Goal: Task Accomplishment & Management: Complete application form

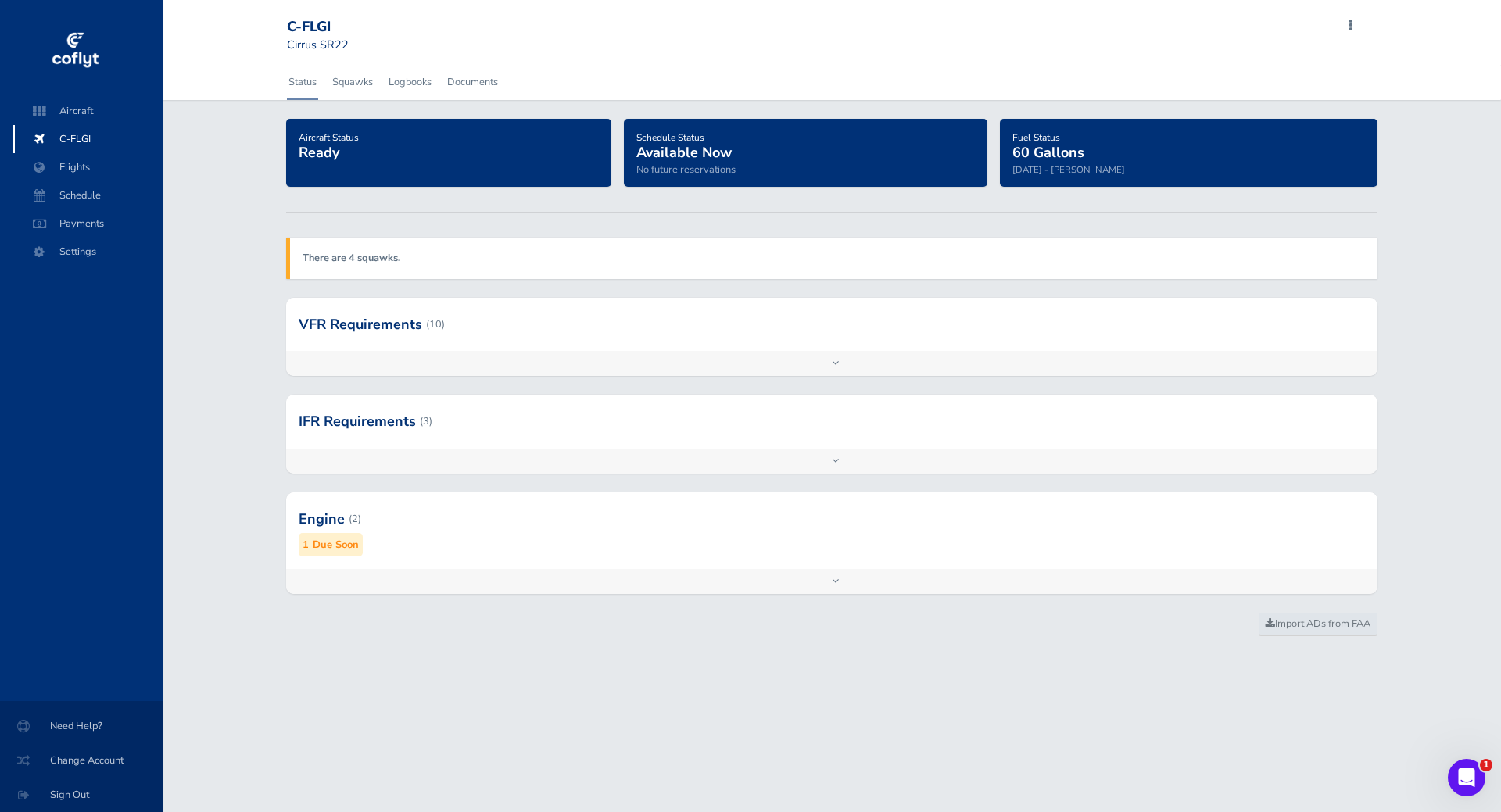
click at [369, 260] on strong "There are 4 squawks." at bounding box center [351, 258] width 98 height 14
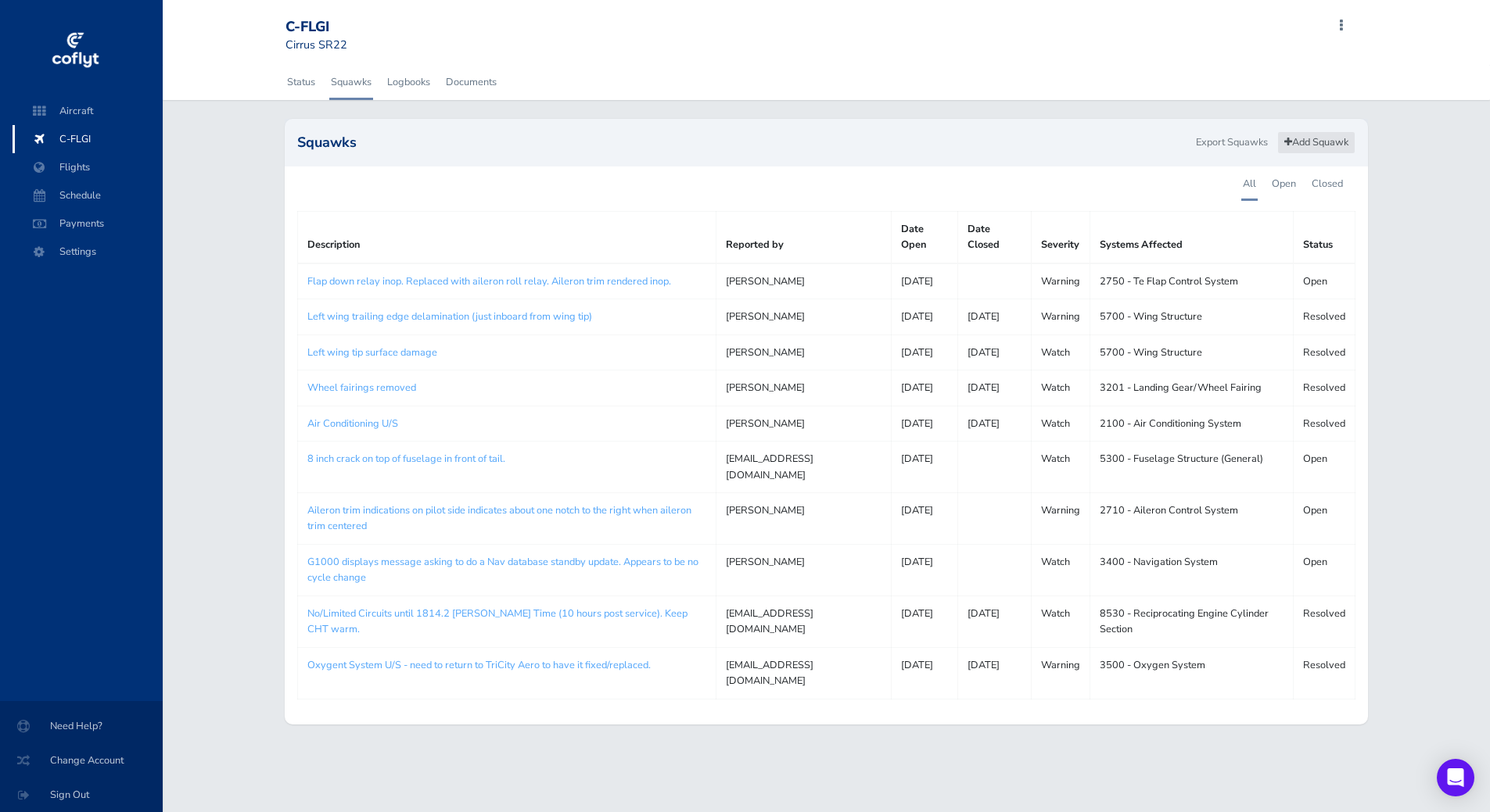
click at [1324, 143] on link "Add Squawk" at bounding box center [1315, 142] width 78 height 22
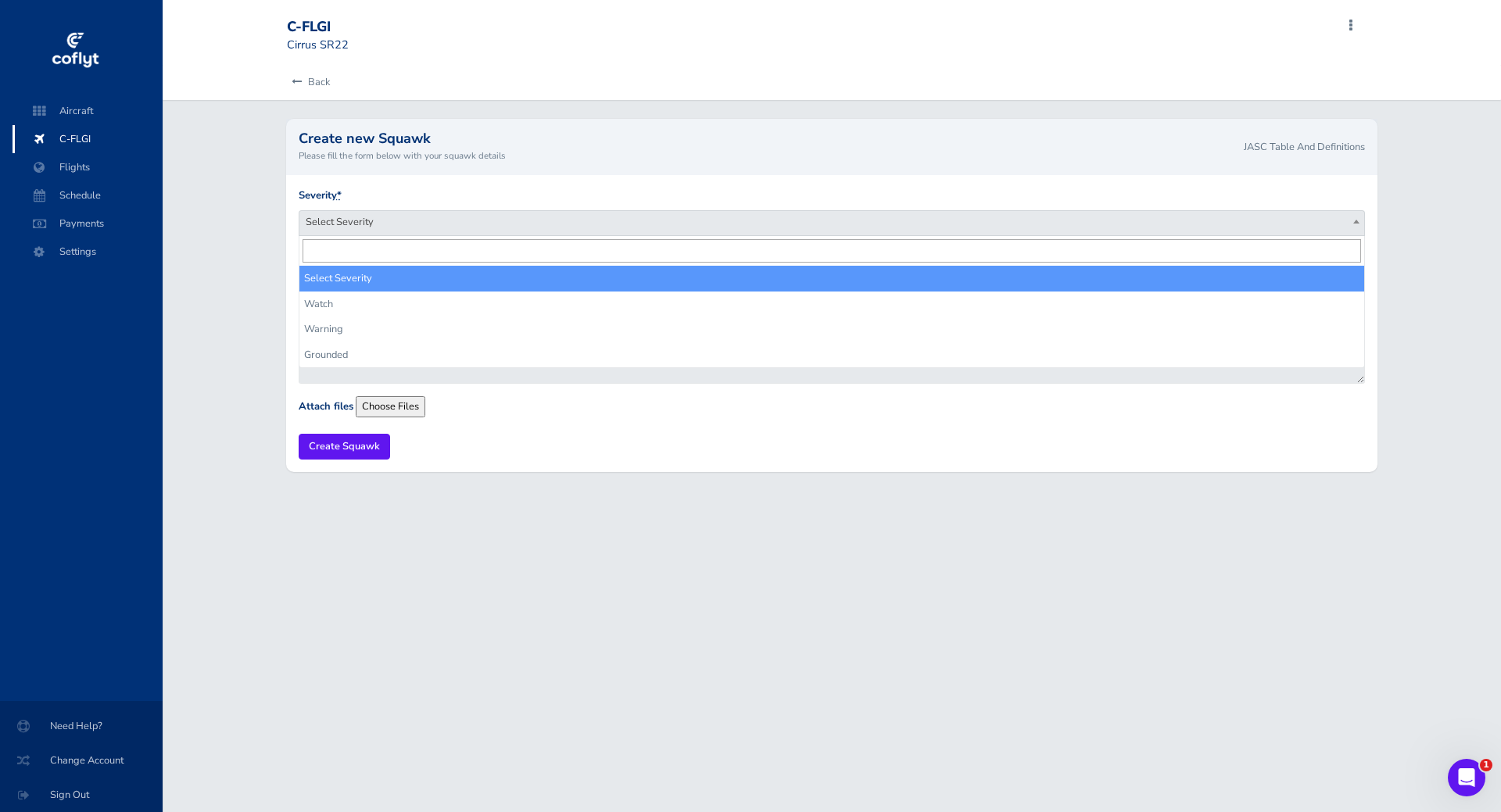
click at [398, 219] on span "Select Severity" at bounding box center [832, 222] width 1066 height 22
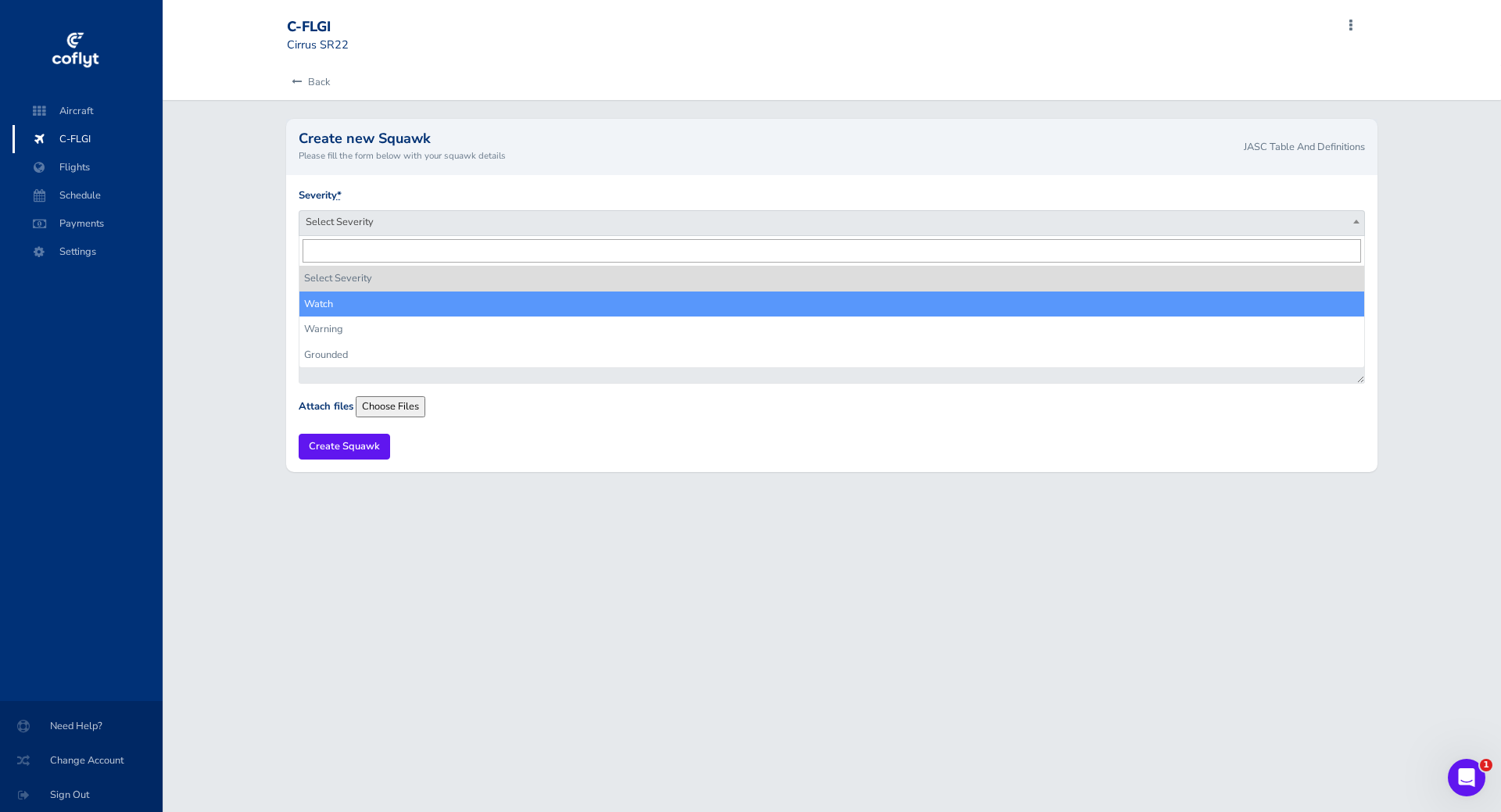
select select "watch"
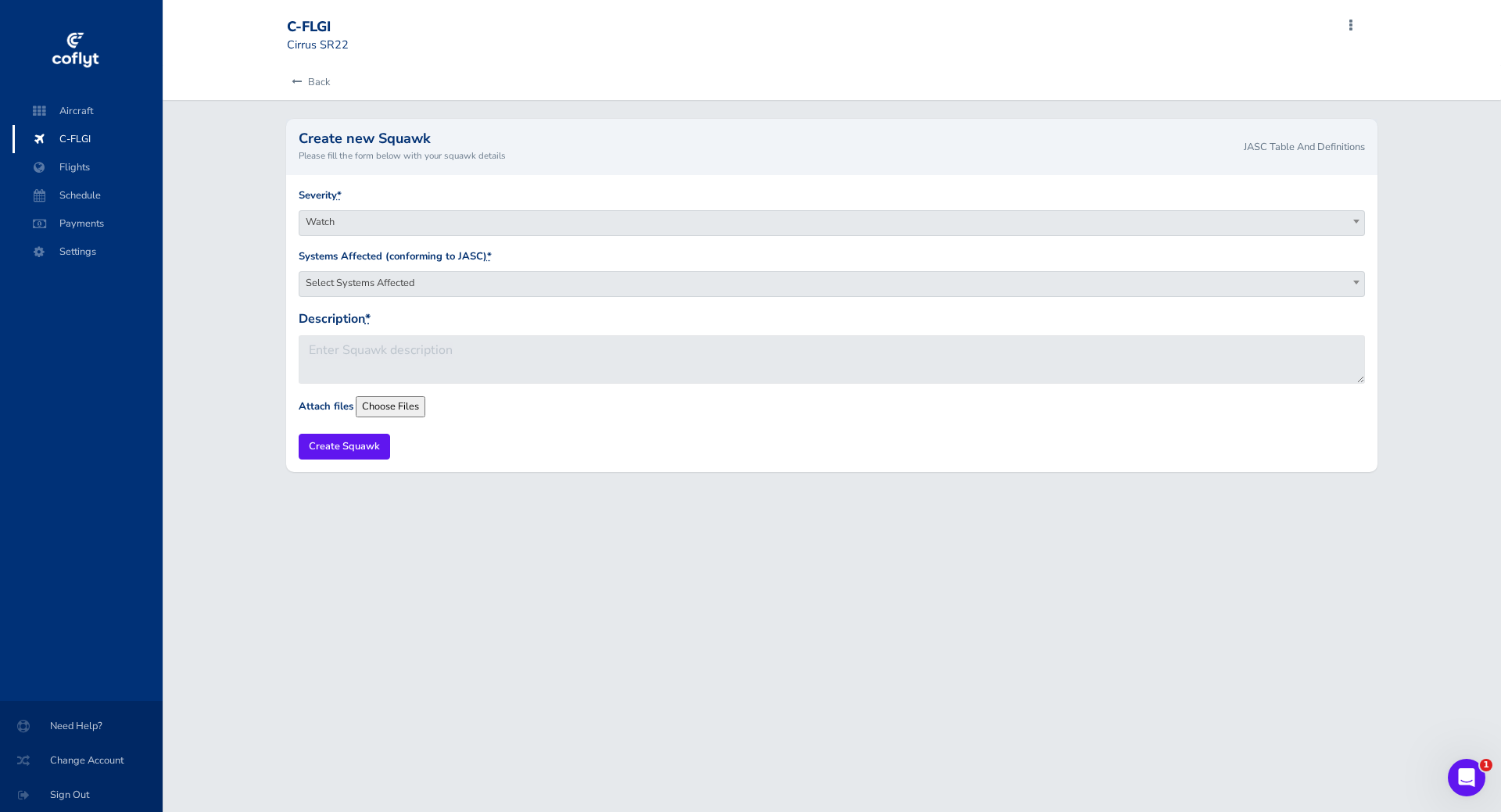
click at [433, 290] on span "Select Systems Affected" at bounding box center [832, 282] width 1066 height 22
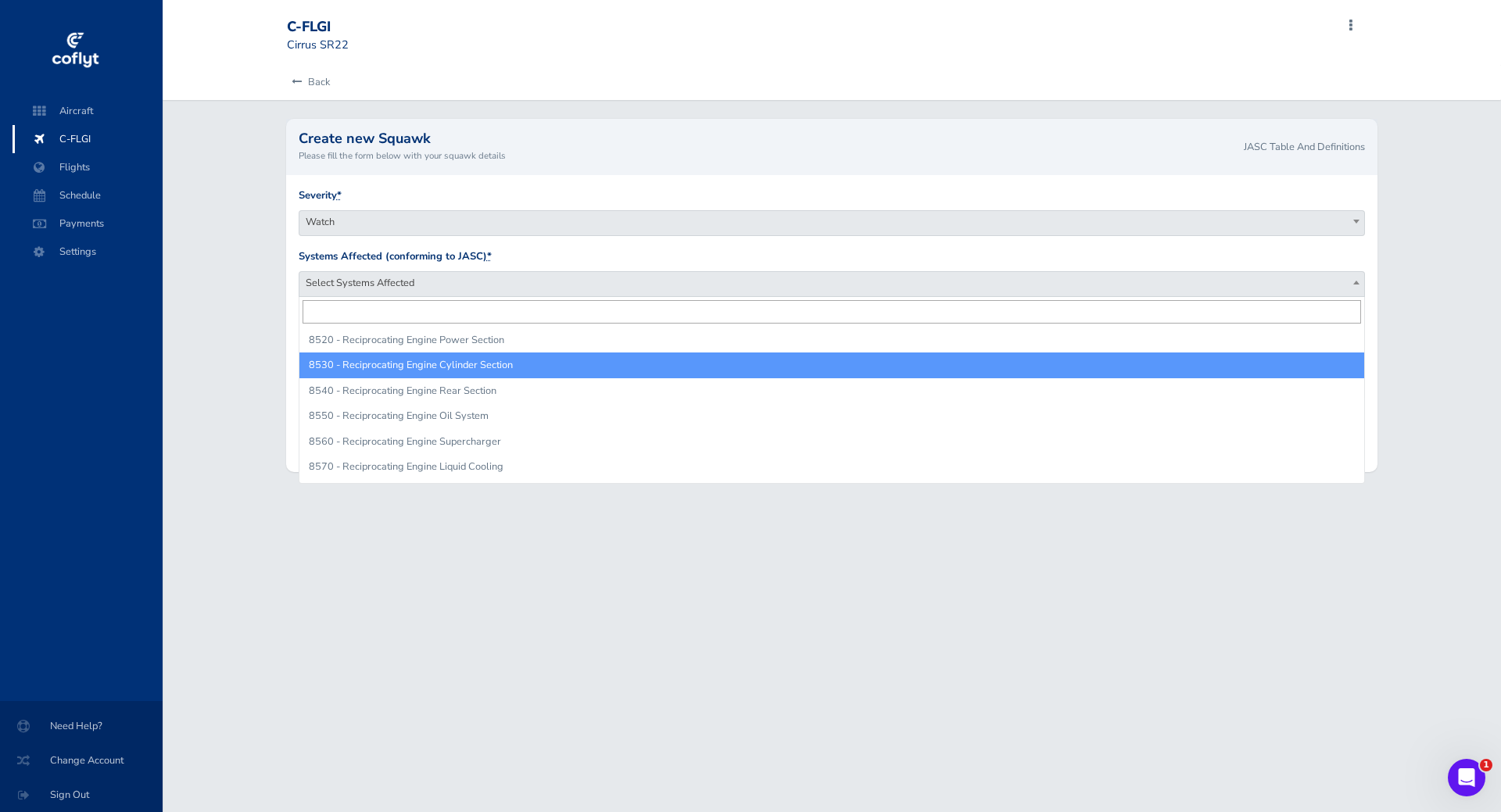
scroll to position [15043, 0]
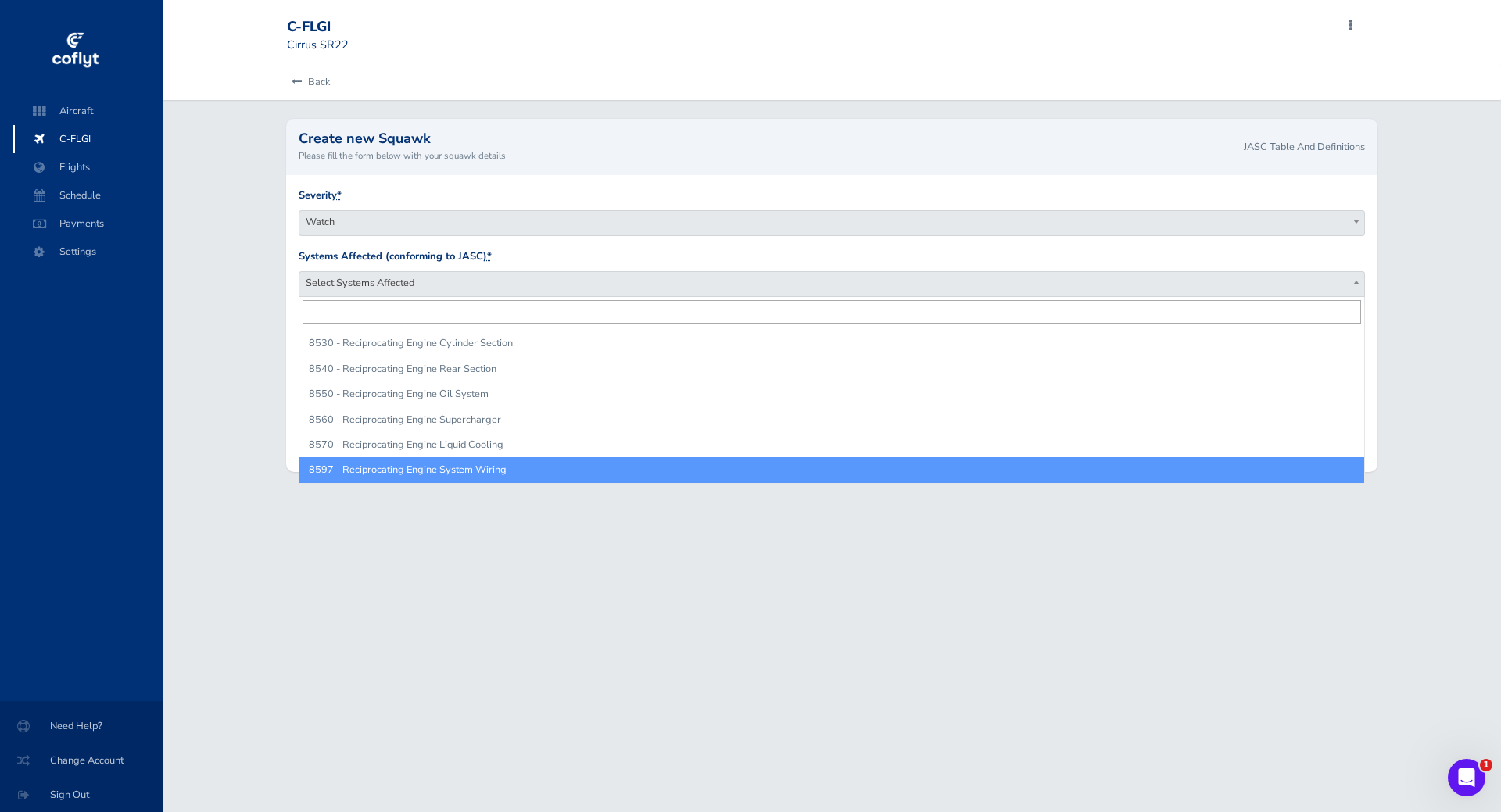
click at [657, 519] on div "C-FLGI Cirrus SR22 Add Squawk Add Flight Add Reservation A Profile Settings Use…" at bounding box center [832, 406] width 1338 height 812
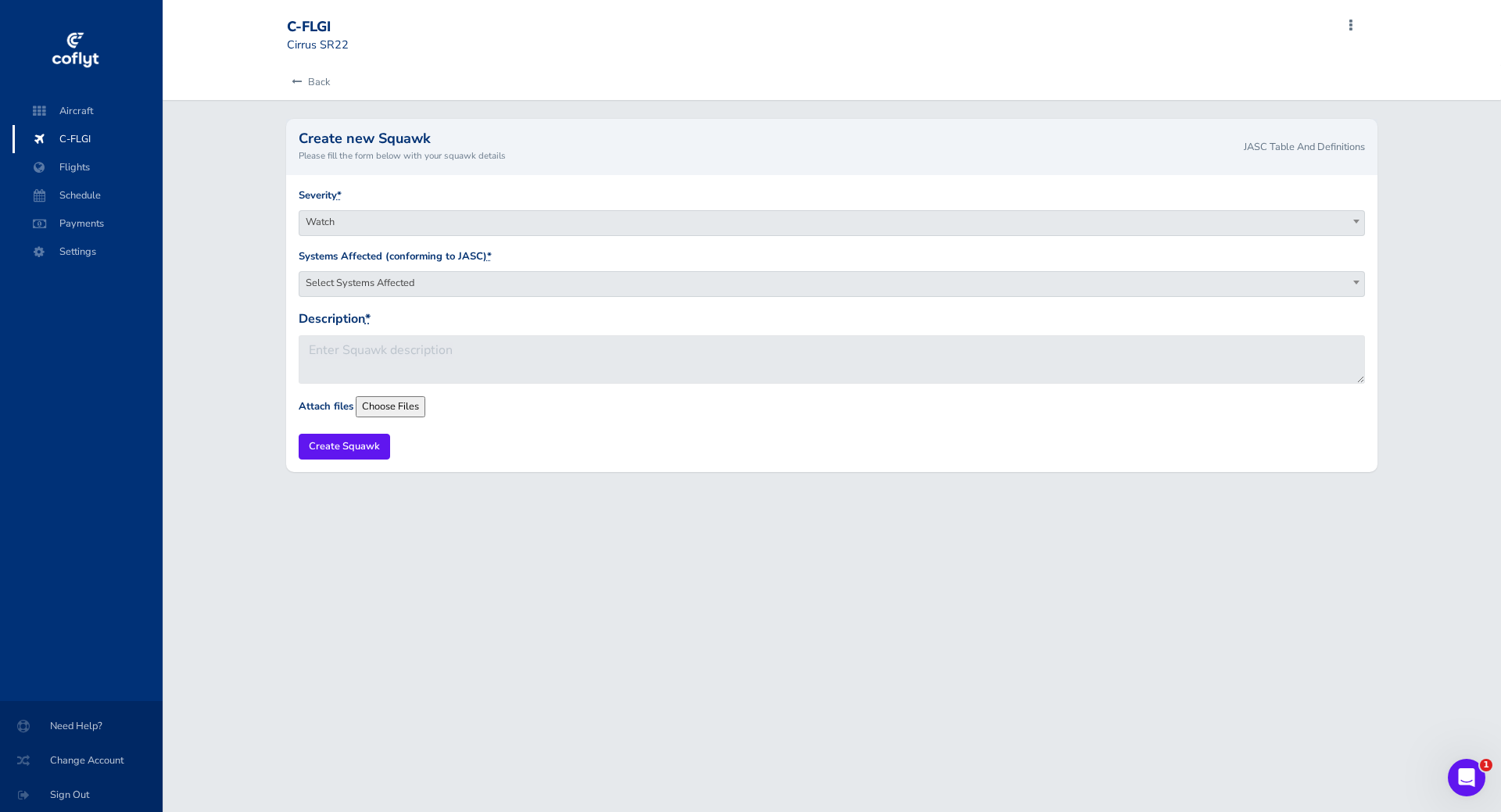
click at [1330, 147] on link "JASC Table And Definitions" at bounding box center [1304, 147] width 121 height 14
click at [536, 275] on span "Select Systems Affected" at bounding box center [832, 282] width 1066 height 22
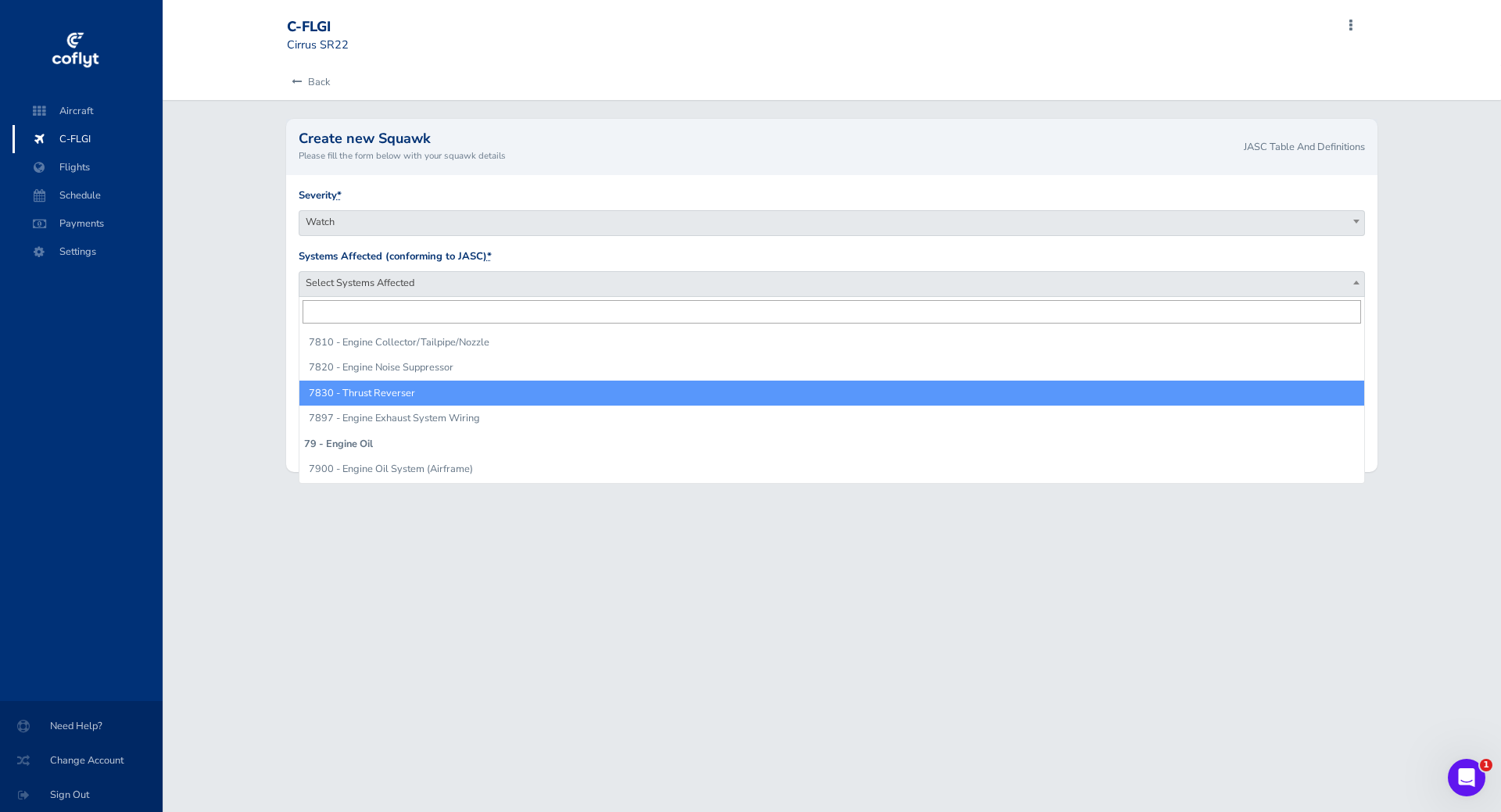
scroll to position [14002, 0]
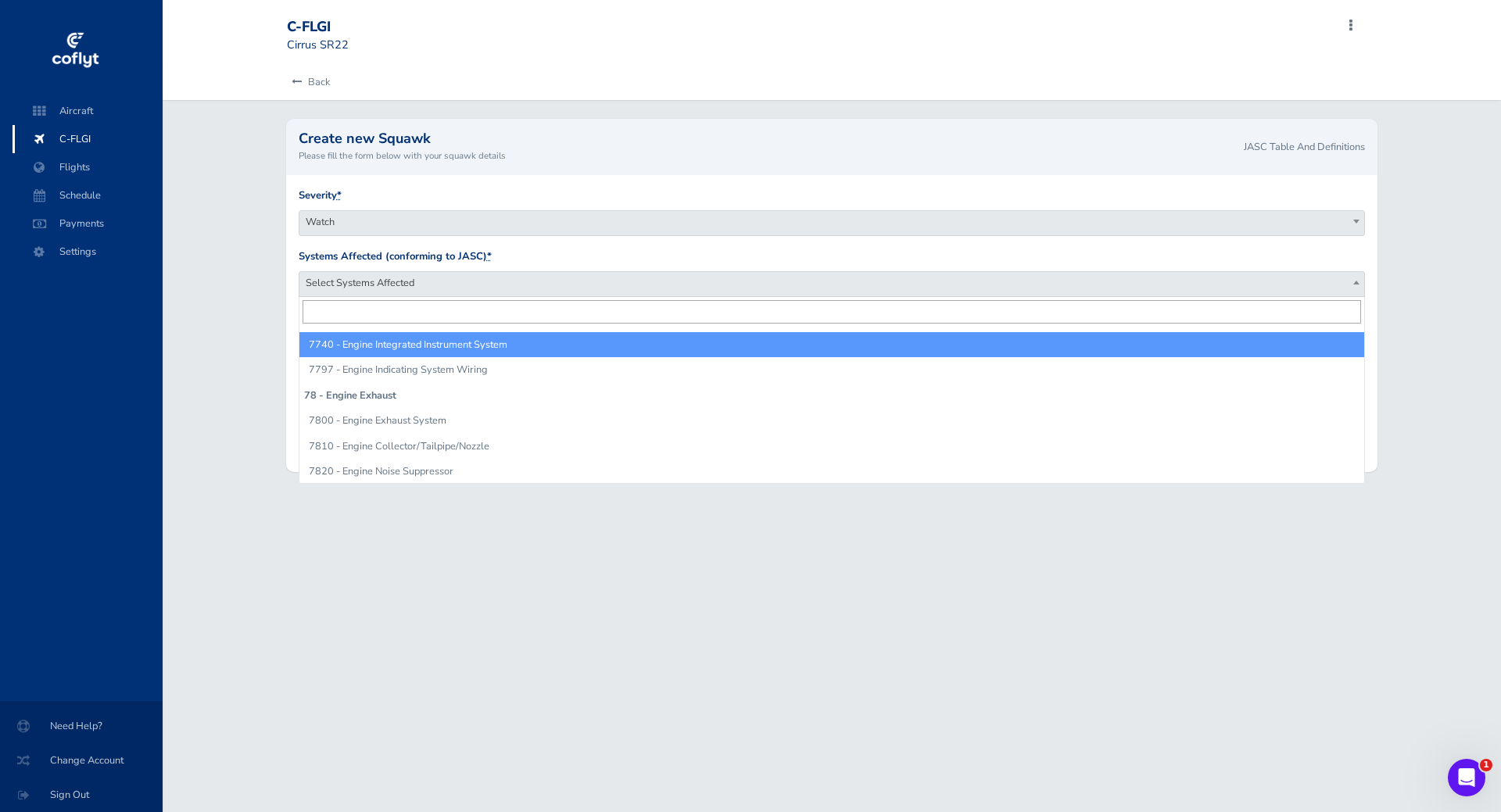
click at [235, 283] on div "Back Create new Squawk Please fill the form below with your squawk details JASC…" at bounding box center [832, 278] width 1338 height 426
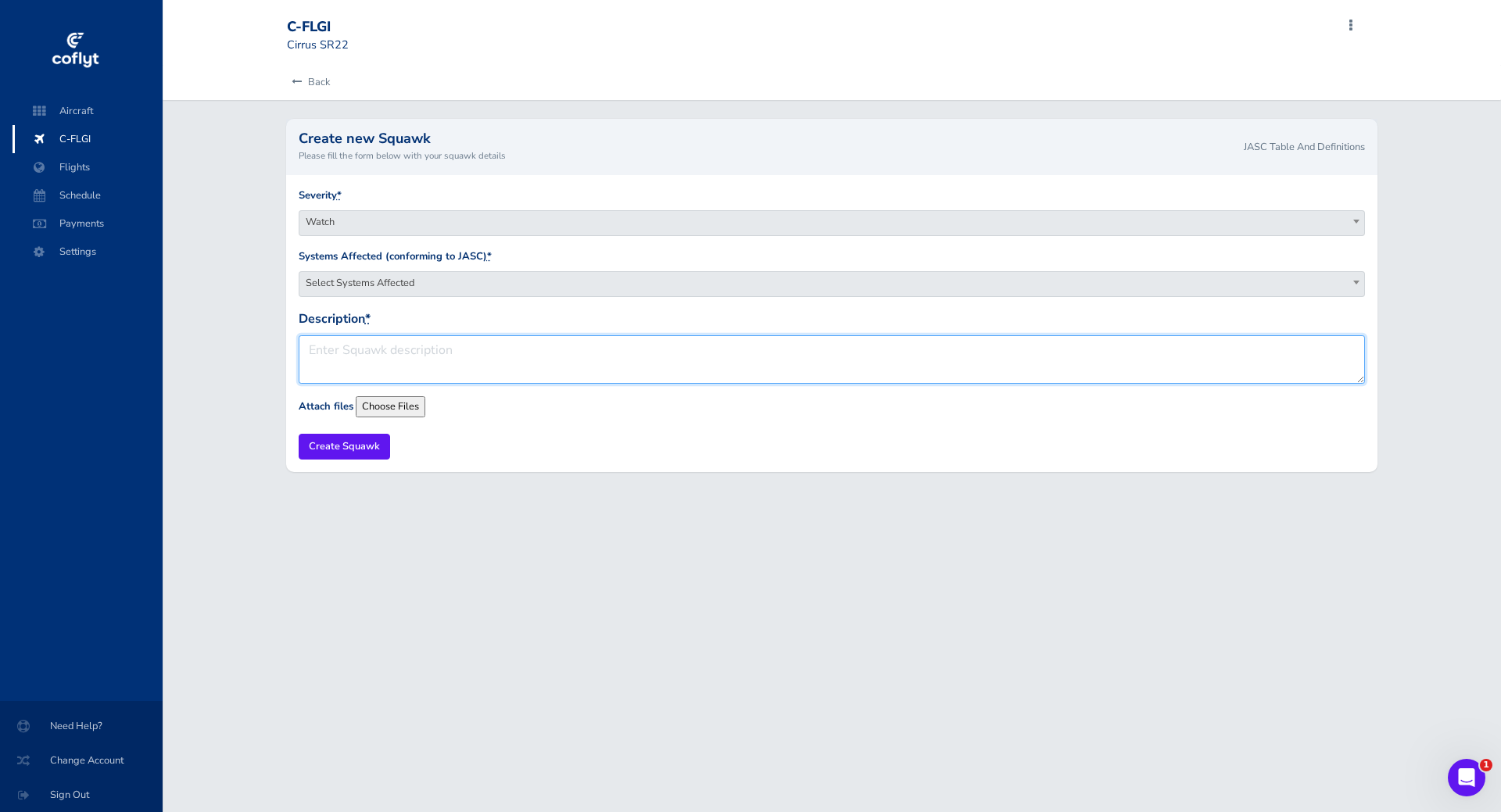
click at [391, 357] on textarea "Description *" at bounding box center [832, 360] width 1067 height 49
drag, startPoint x: 367, startPoint y: 346, endPoint x: 331, endPoint y: 352, distance: 36.5
click at [331, 352] on textarea "CO Levels High" at bounding box center [832, 360] width 1067 height 49
drag, startPoint x: 410, startPoint y: 358, endPoint x: 395, endPoint y: 362, distance: 15.5
click at [357, 356] on textarea "CO LVL High" at bounding box center [832, 360] width 1067 height 49
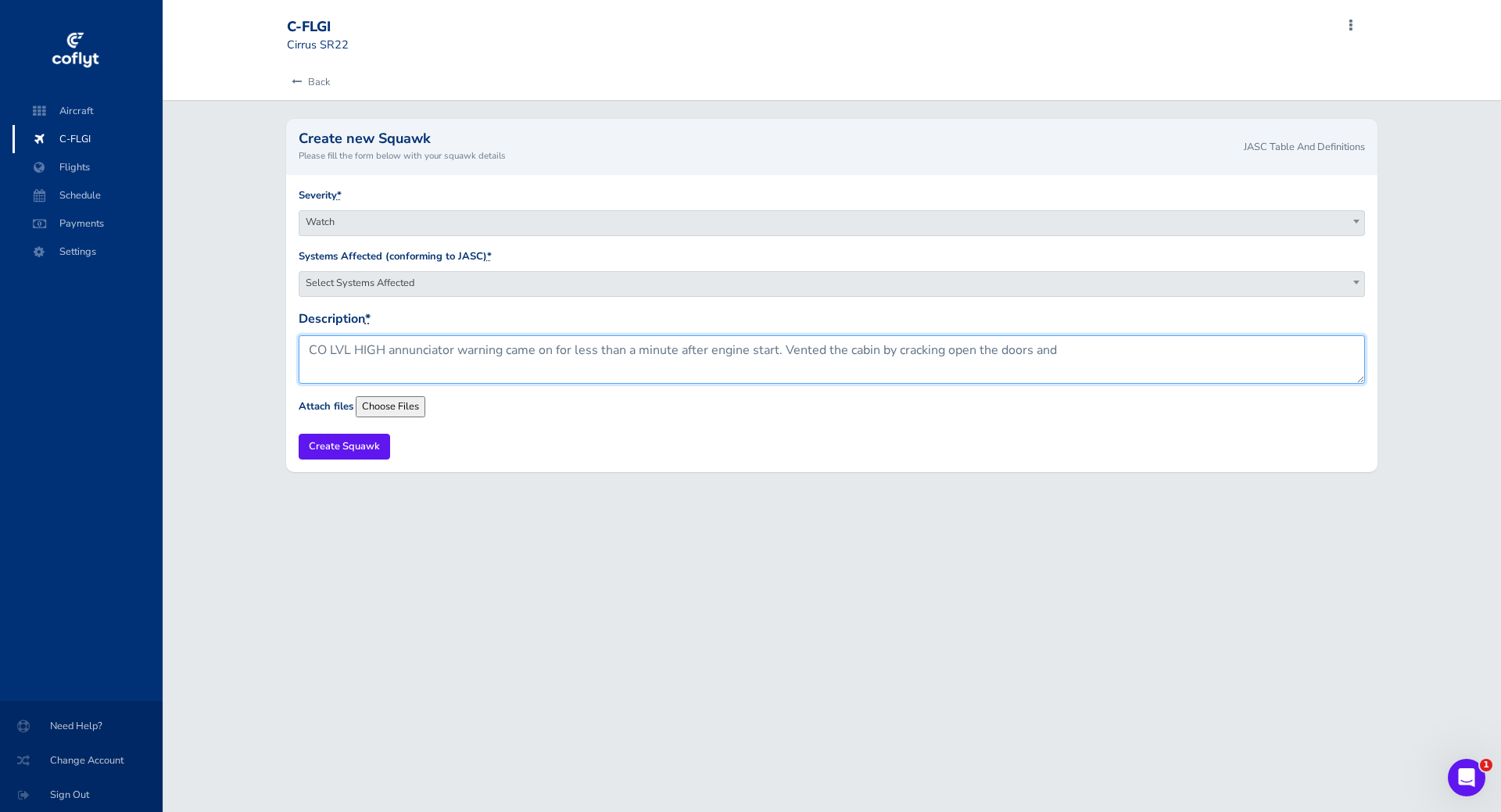
drag, startPoint x: 683, startPoint y: 352, endPoint x: 694, endPoint y: 353, distance: 11.0
click at [683, 352] on textarea "CO LVL HIGH annunciator warning came on for less than a minute after engine sta…" at bounding box center [832, 360] width 1067 height 49
click at [1167, 349] on textarea "CO LVL HIGH annunciator warning came on for less than a minute on the ground af…" at bounding box center [832, 360] width 1067 height 49
type textarea "CO LVL HIGH annunciator warning came on for less than a minute on the ground af…"
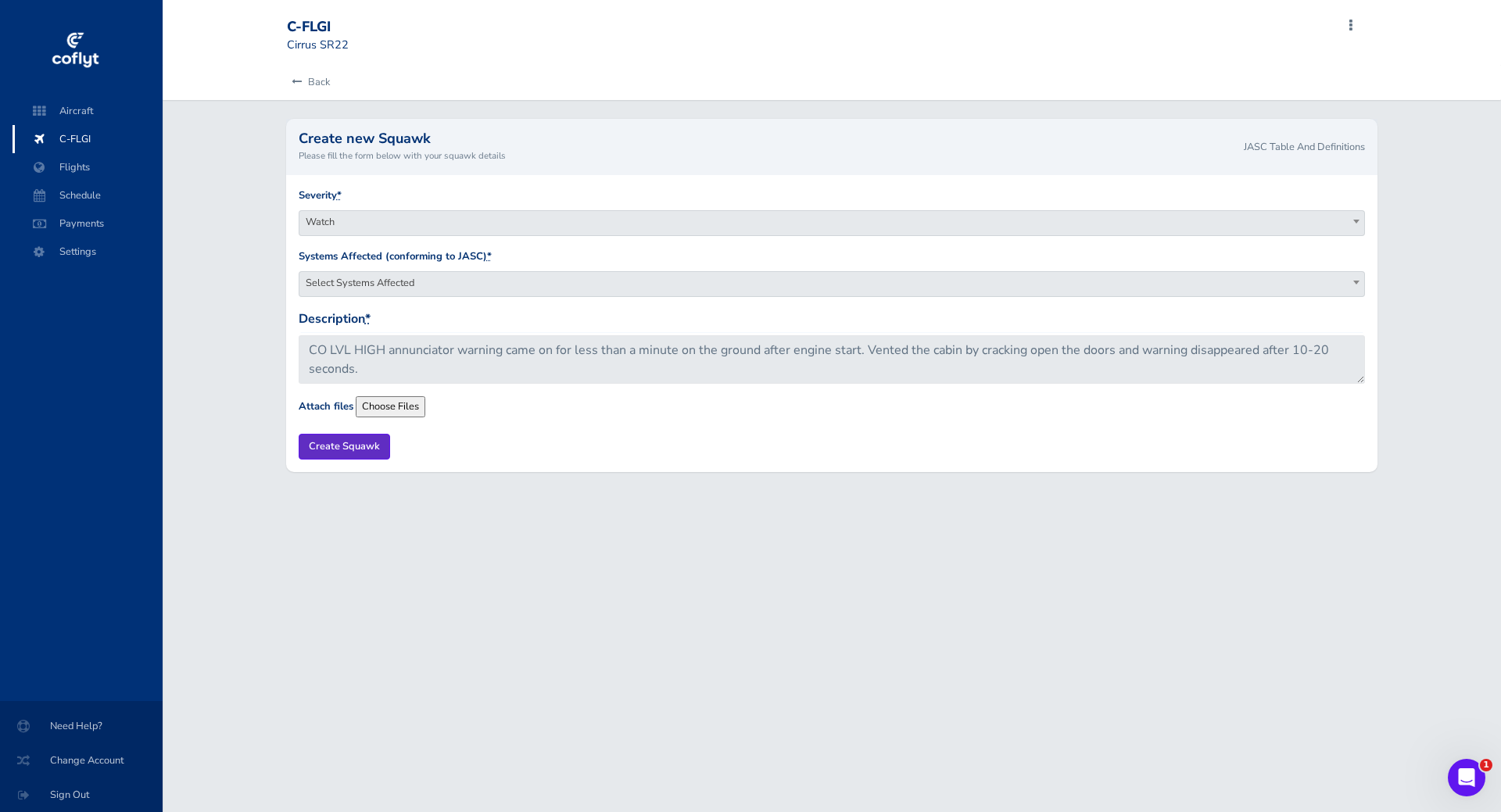
click at [349, 446] on input "Create Squawk" at bounding box center [344, 446] width 92 height 26
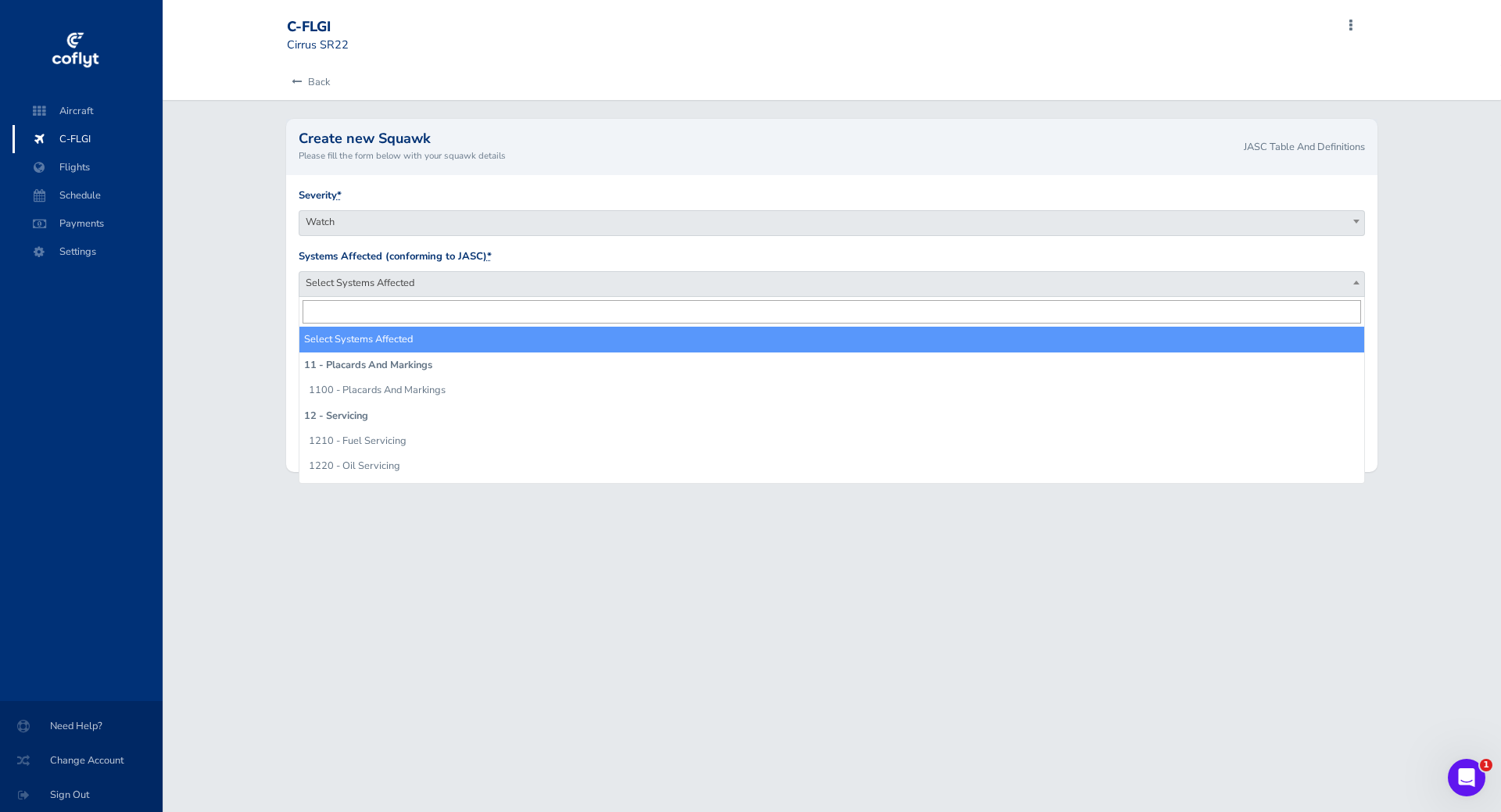
click at [477, 290] on span "Select Systems Affected" at bounding box center [832, 282] width 1066 height 22
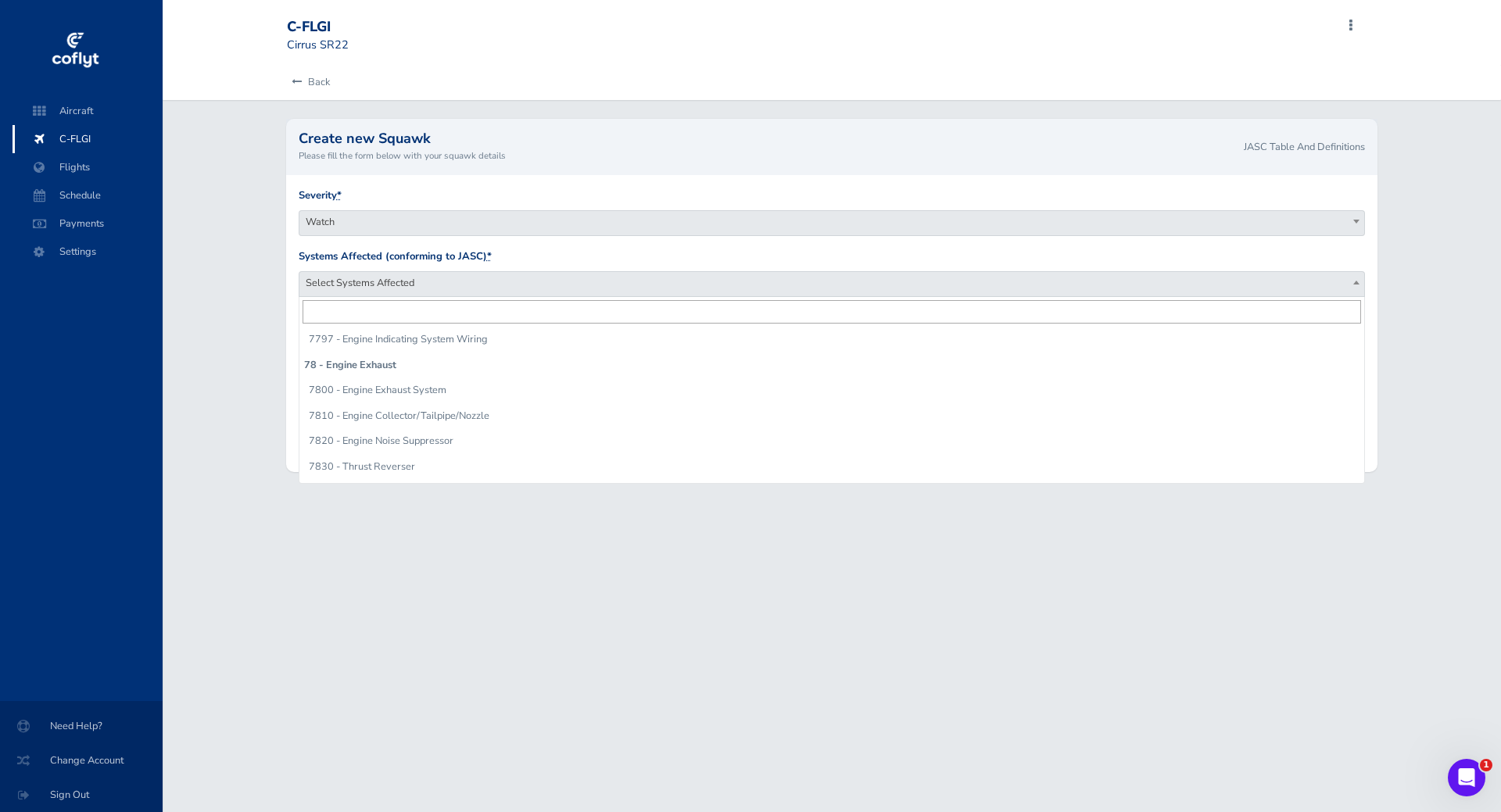
scroll to position [14067, 0]
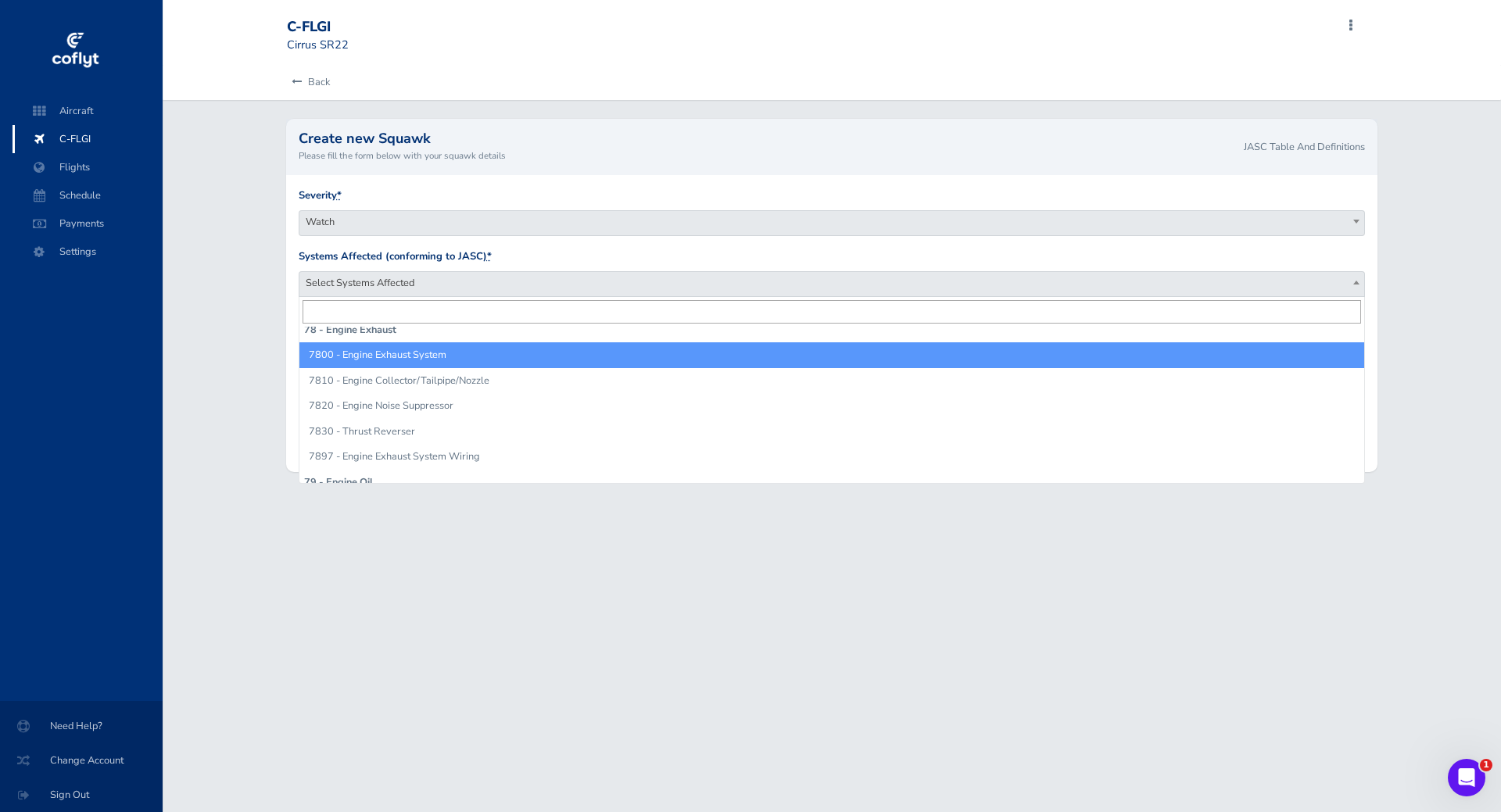
click at [382, 328] on strong "78 - Engine Exhaust" at bounding box center [832, 330] width 1066 height 25
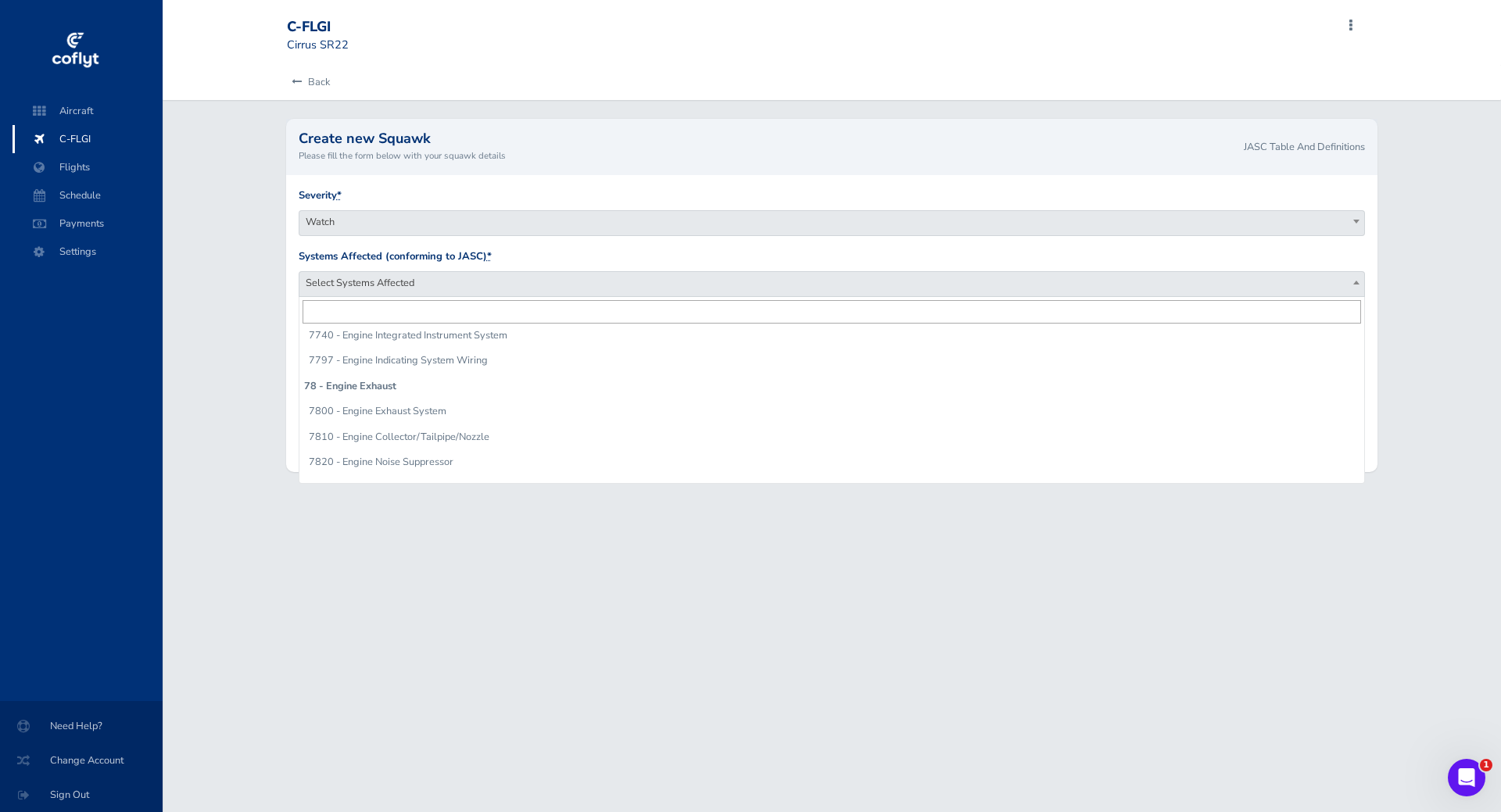
scroll to position [13963, 0]
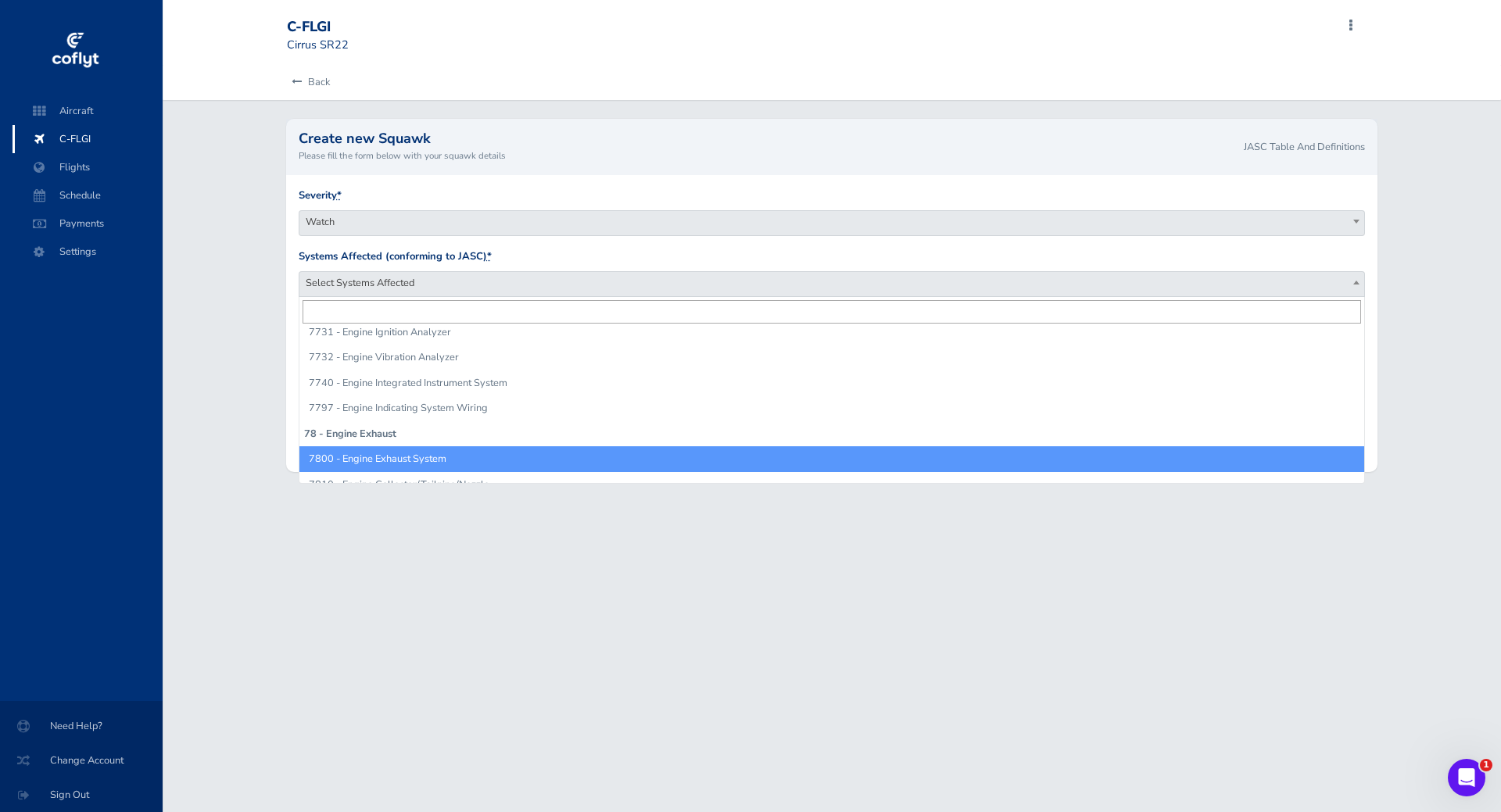
select select "7800 - Engine Exhaust System"
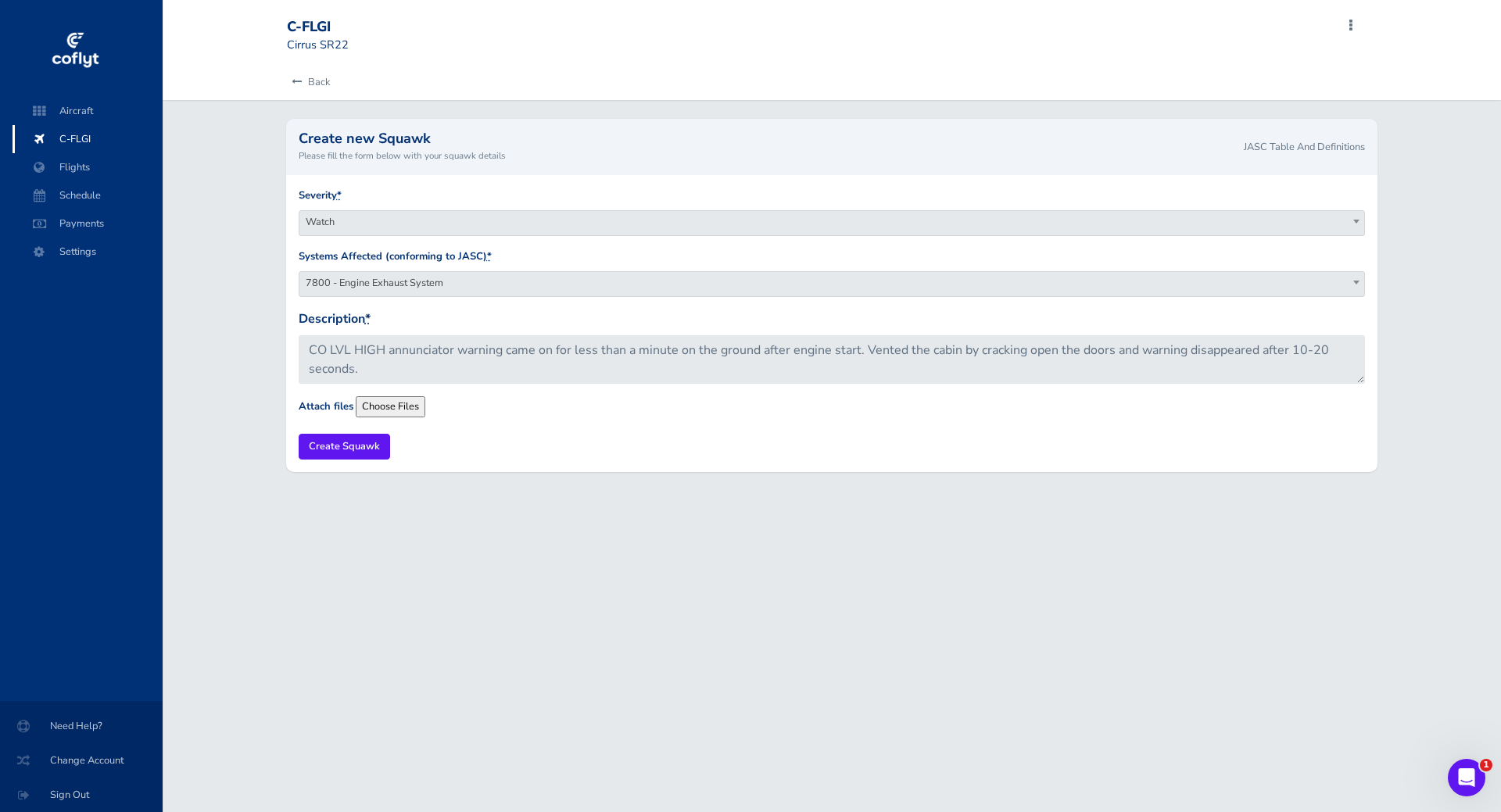
click at [634, 514] on div "C-FLGI Cirrus SR22 Add Squawk Add Flight Add Reservation A Profile Settings Use…" at bounding box center [832, 406] width 1338 height 812
click at [356, 446] on input "Create Squawk" at bounding box center [344, 446] width 92 height 26
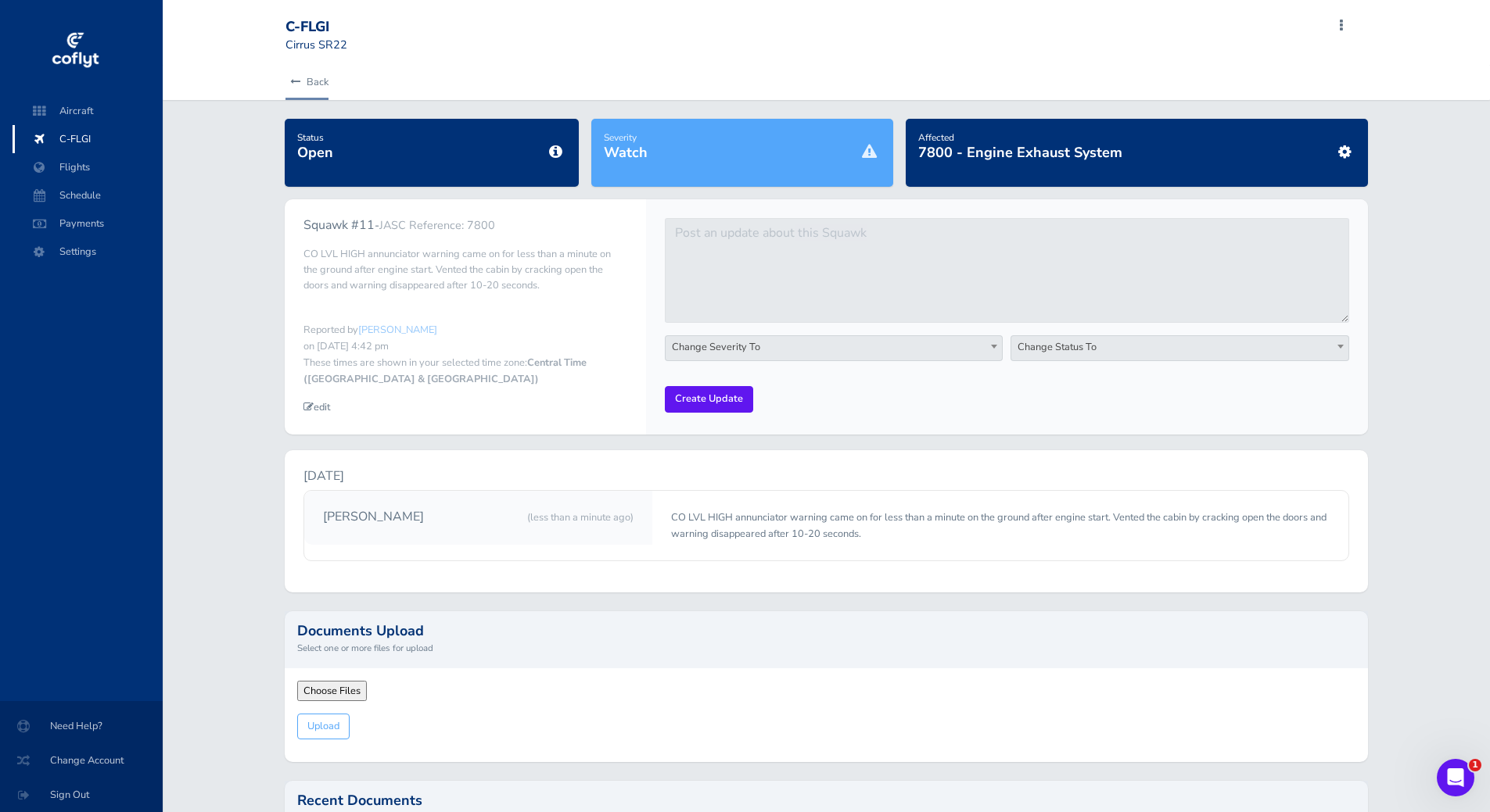
click at [304, 78] on link "Back" at bounding box center [307, 82] width 43 height 34
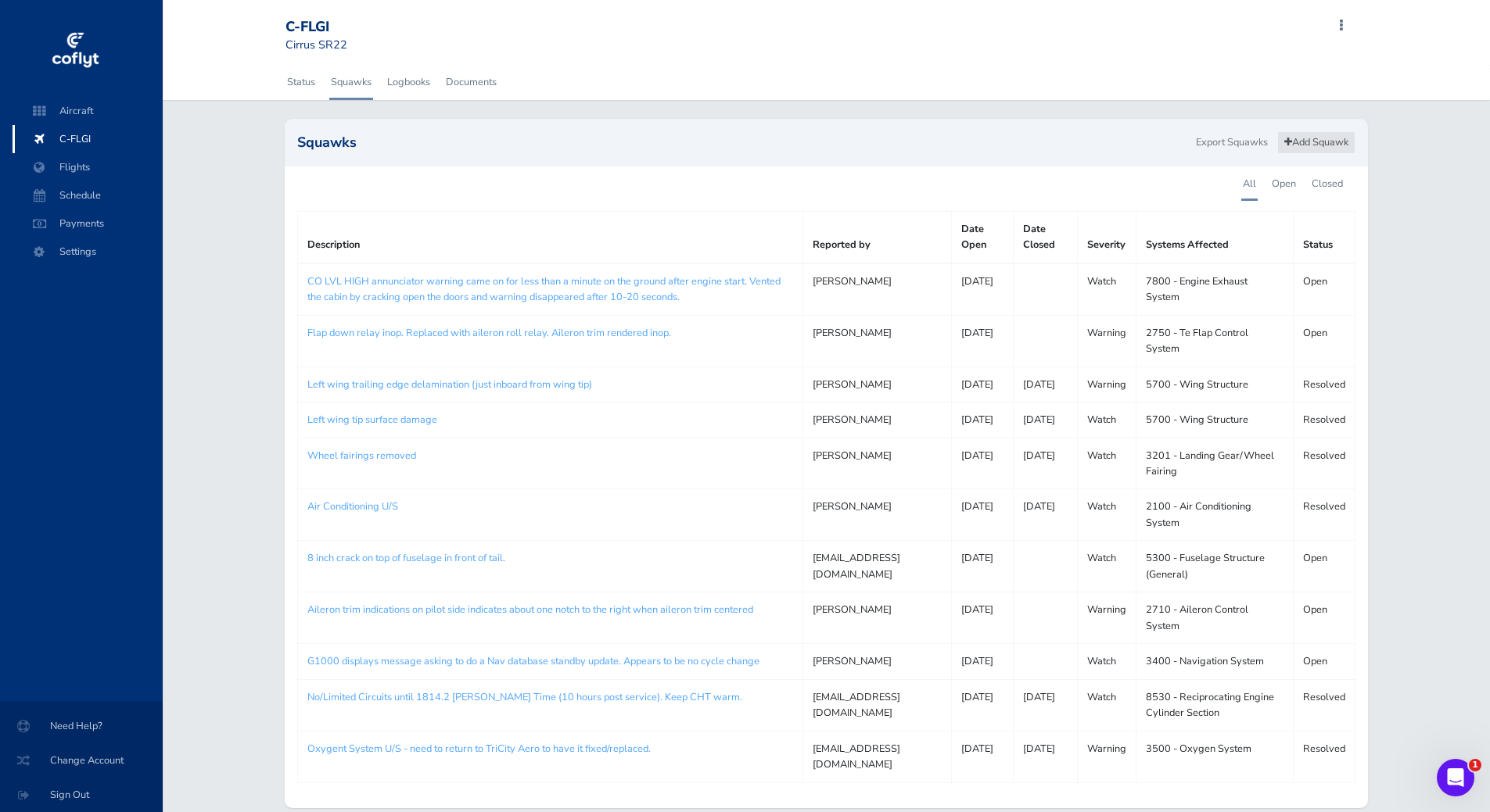
click at [1324, 143] on link "Add Squawk" at bounding box center [1315, 142] width 78 height 22
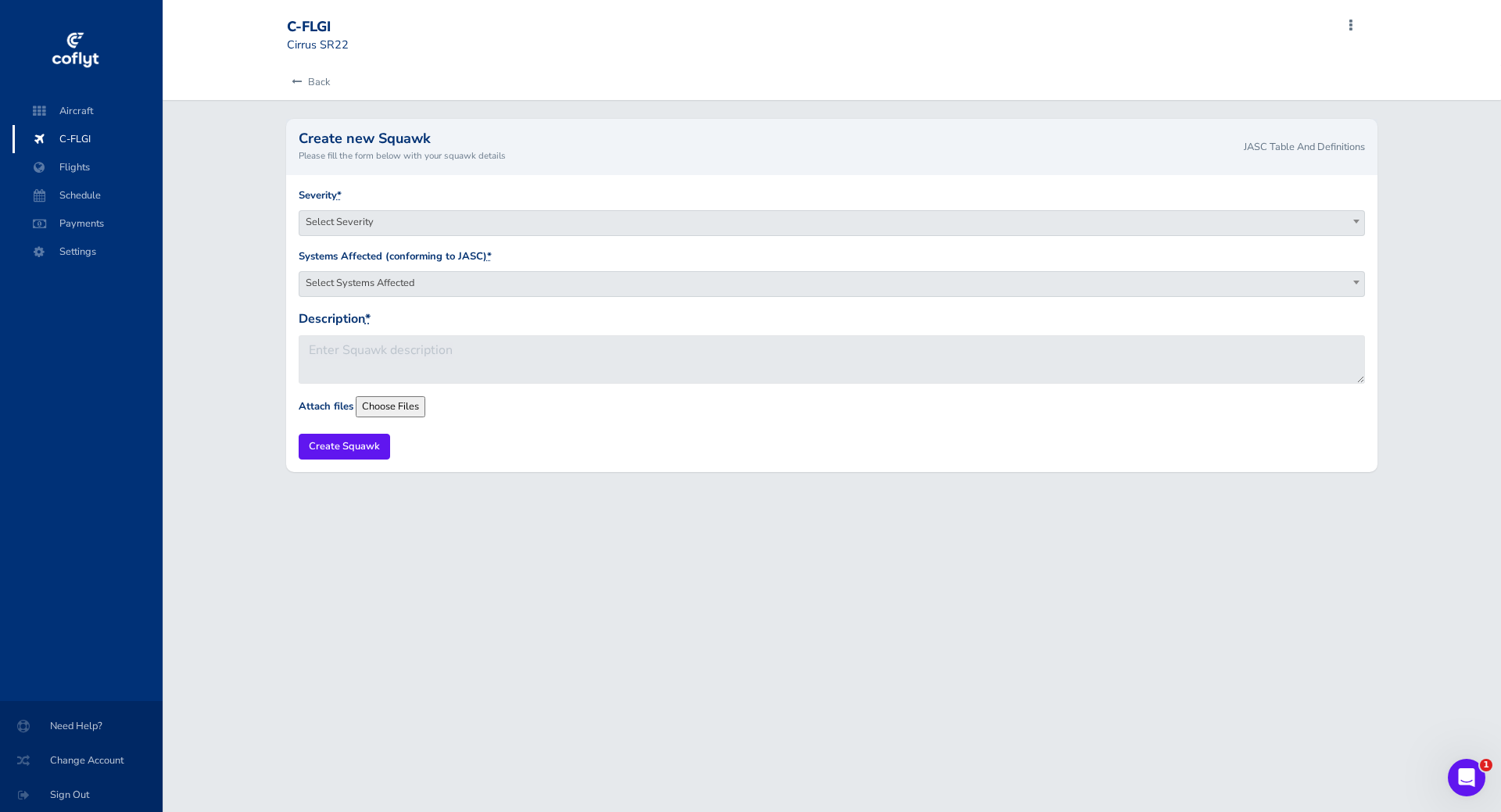
click at [445, 283] on span "Select Systems Affected" at bounding box center [832, 282] width 1066 height 22
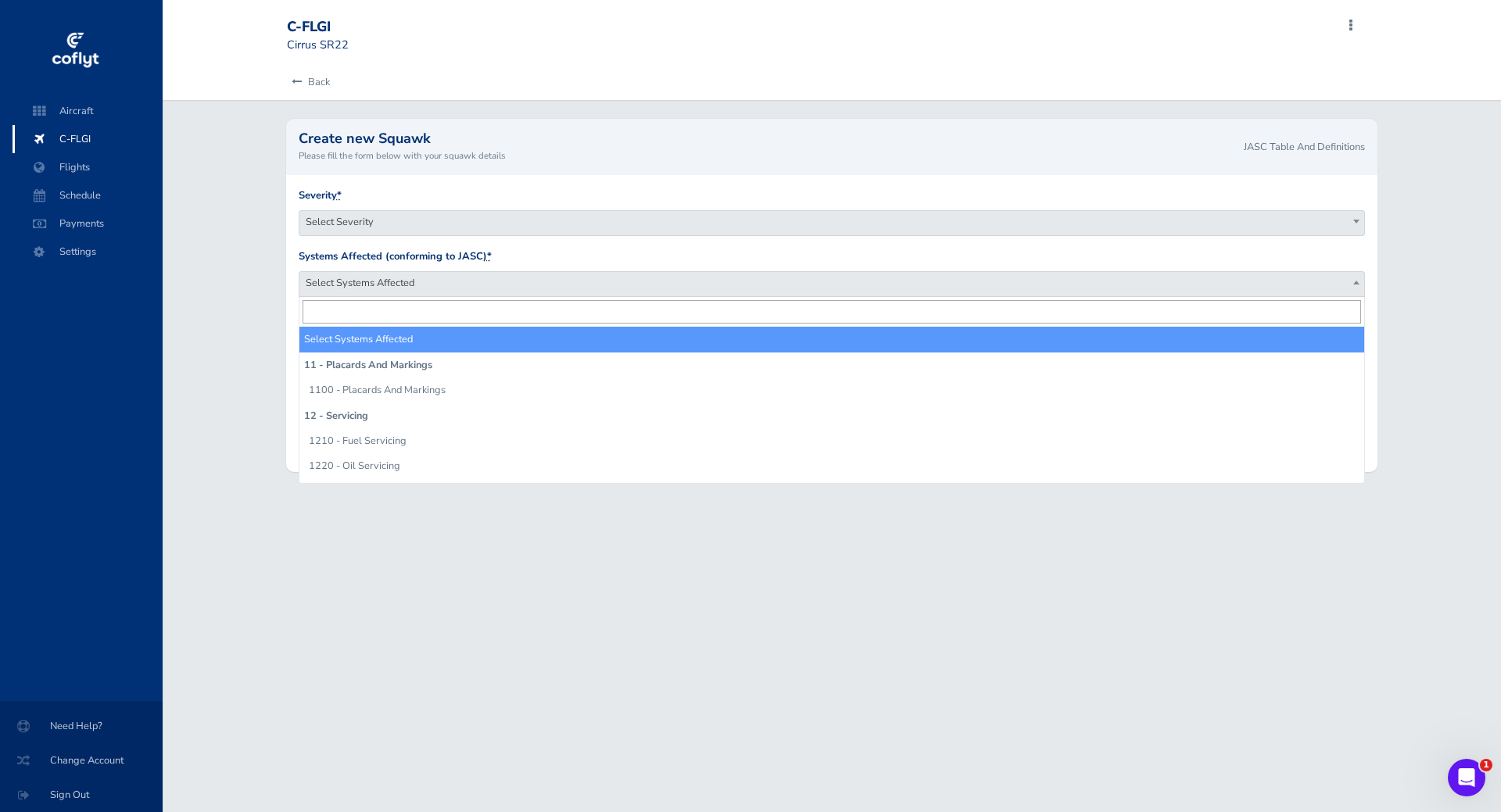
click at [445, 283] on span "Select Systems Affected" at bounding box center [832, 282] width 1066 height 22
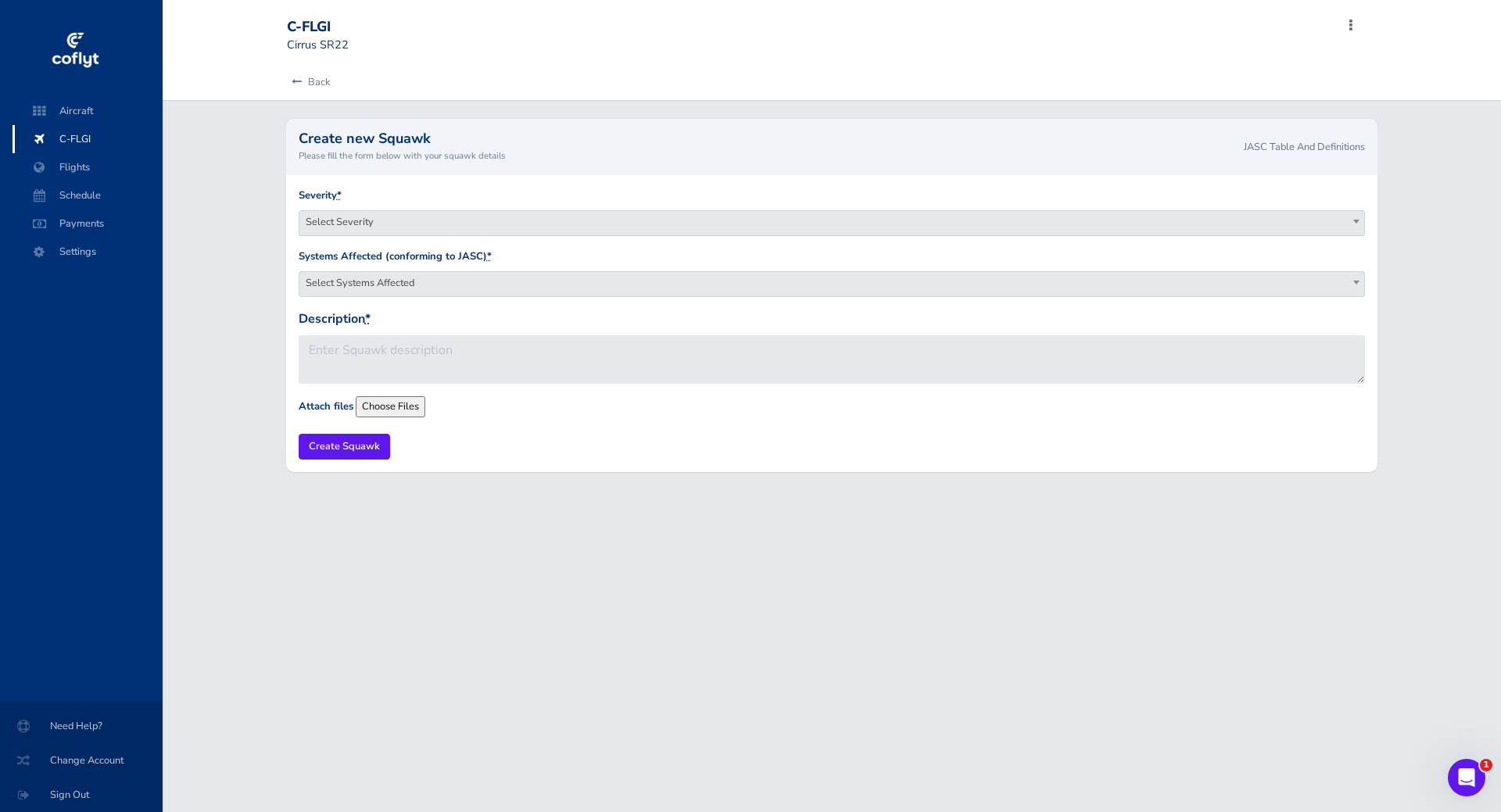
click at [447, 223] on span "Select Severity" at bounding box center [832, 222] width 1066 height 22
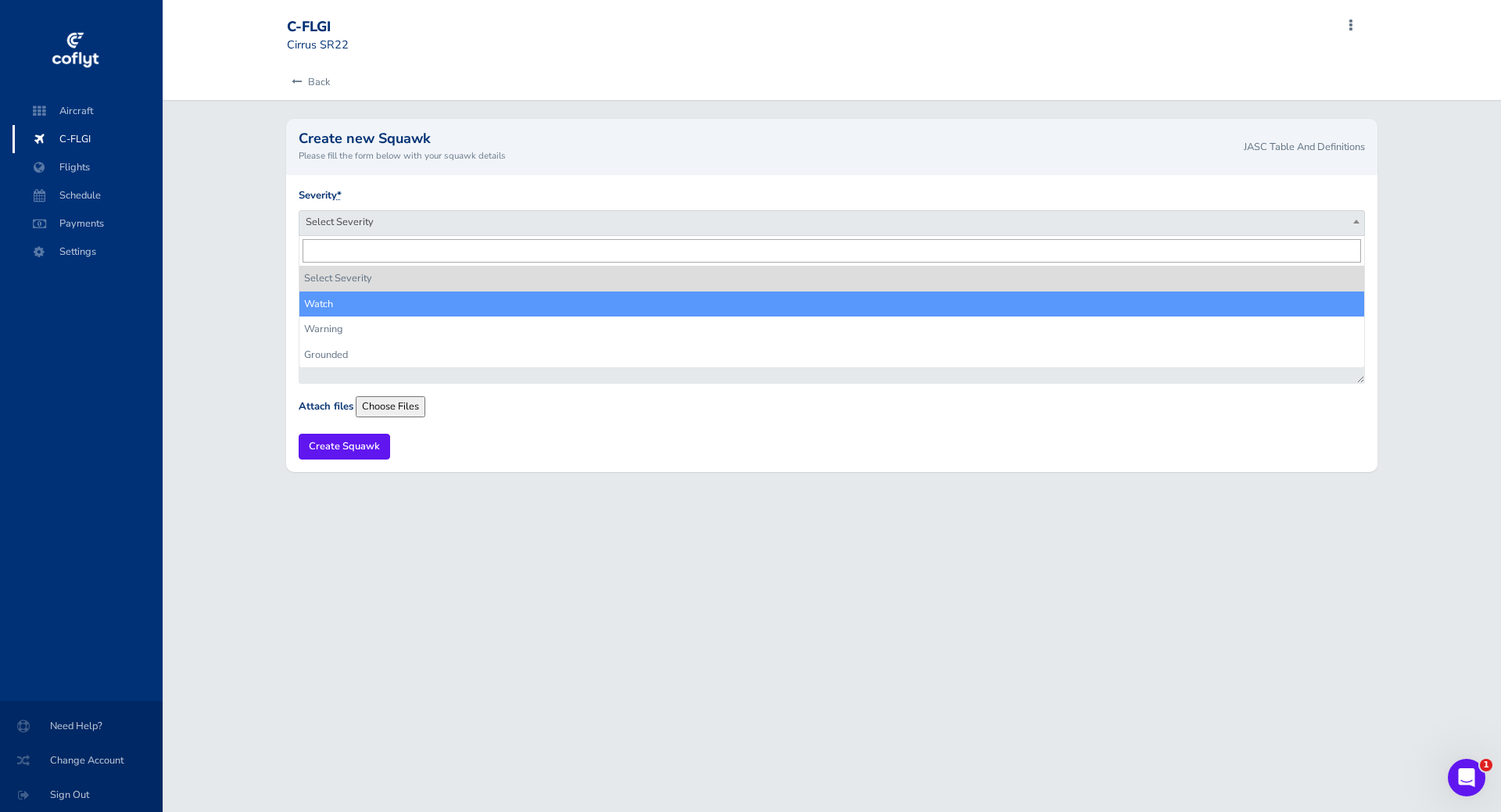
select select "watch"
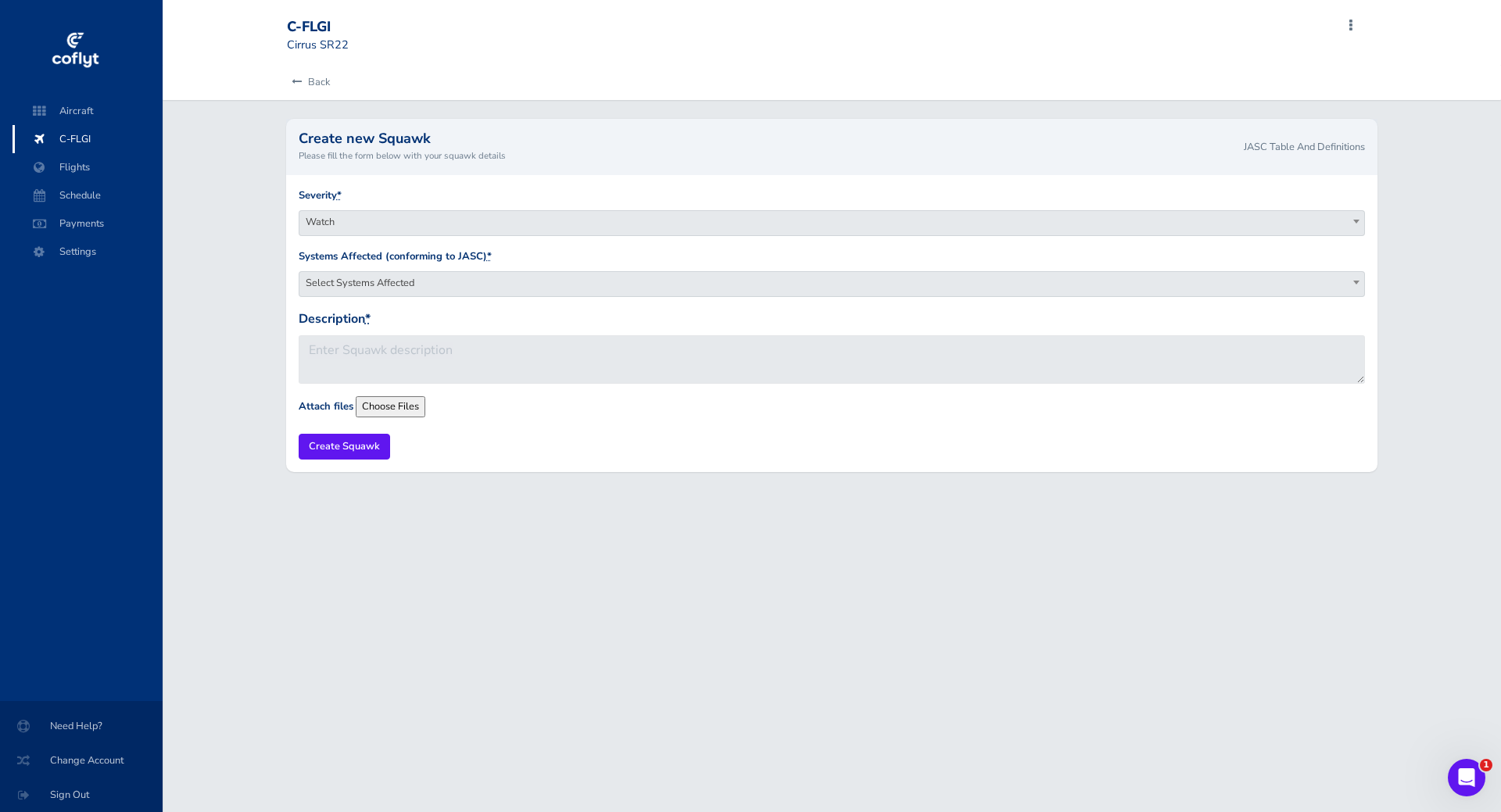
click at [423, 282] on span "Select Systems Affected" at bounding box center [832, 282] width 1066 height 22
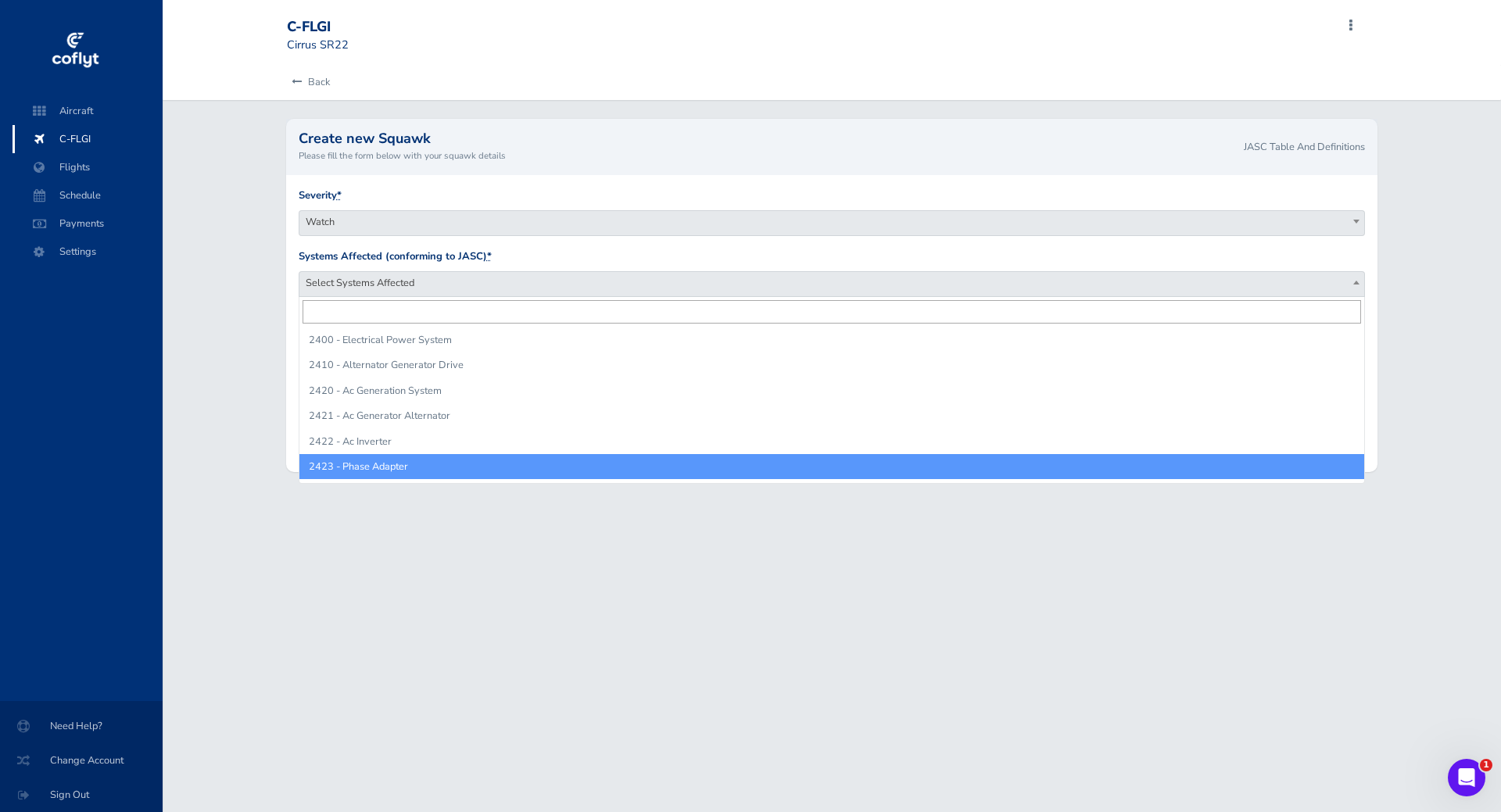
scroll to position [1563, 0]
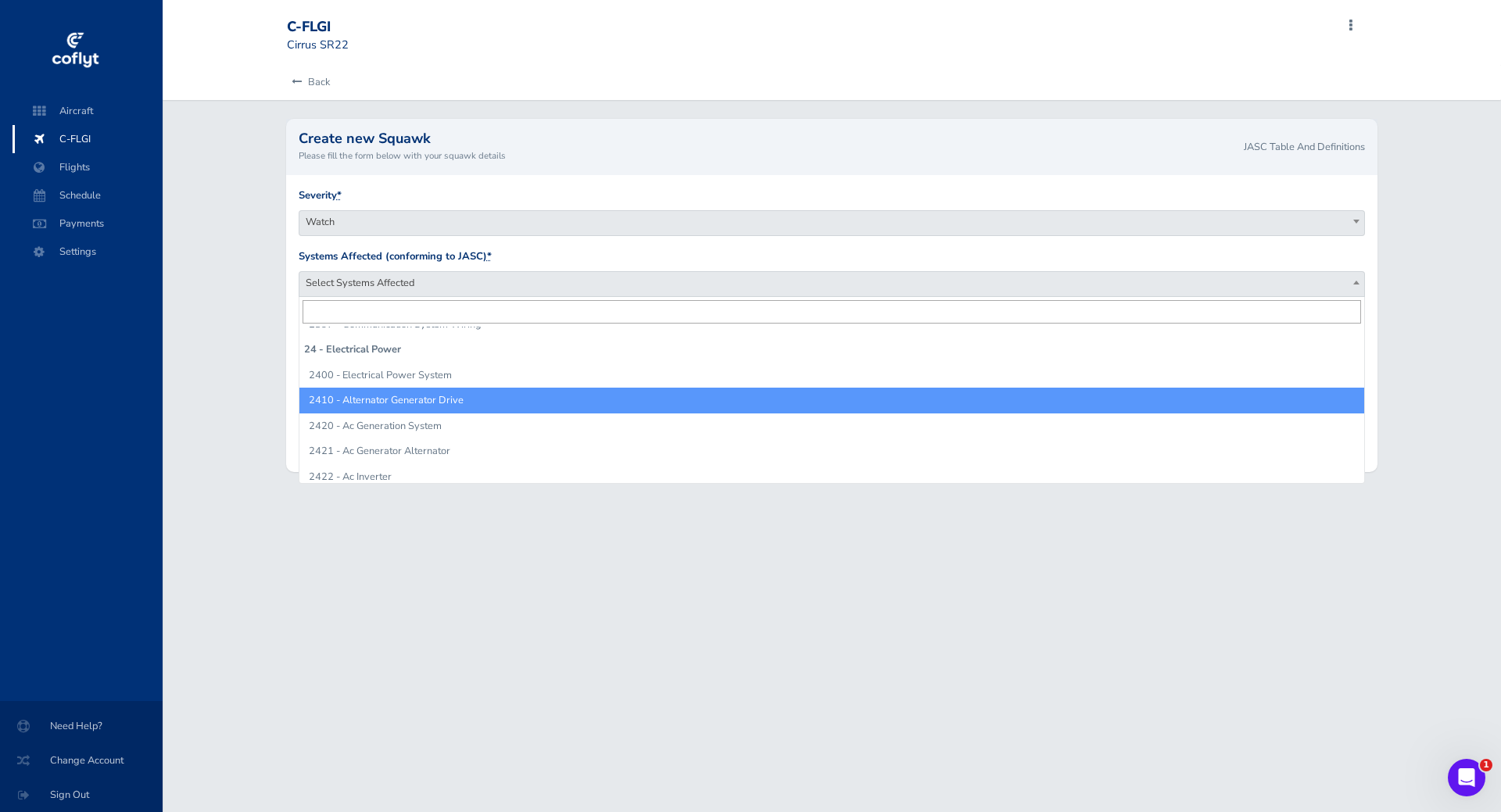
select select "2410 - Alternator Generator Drive"
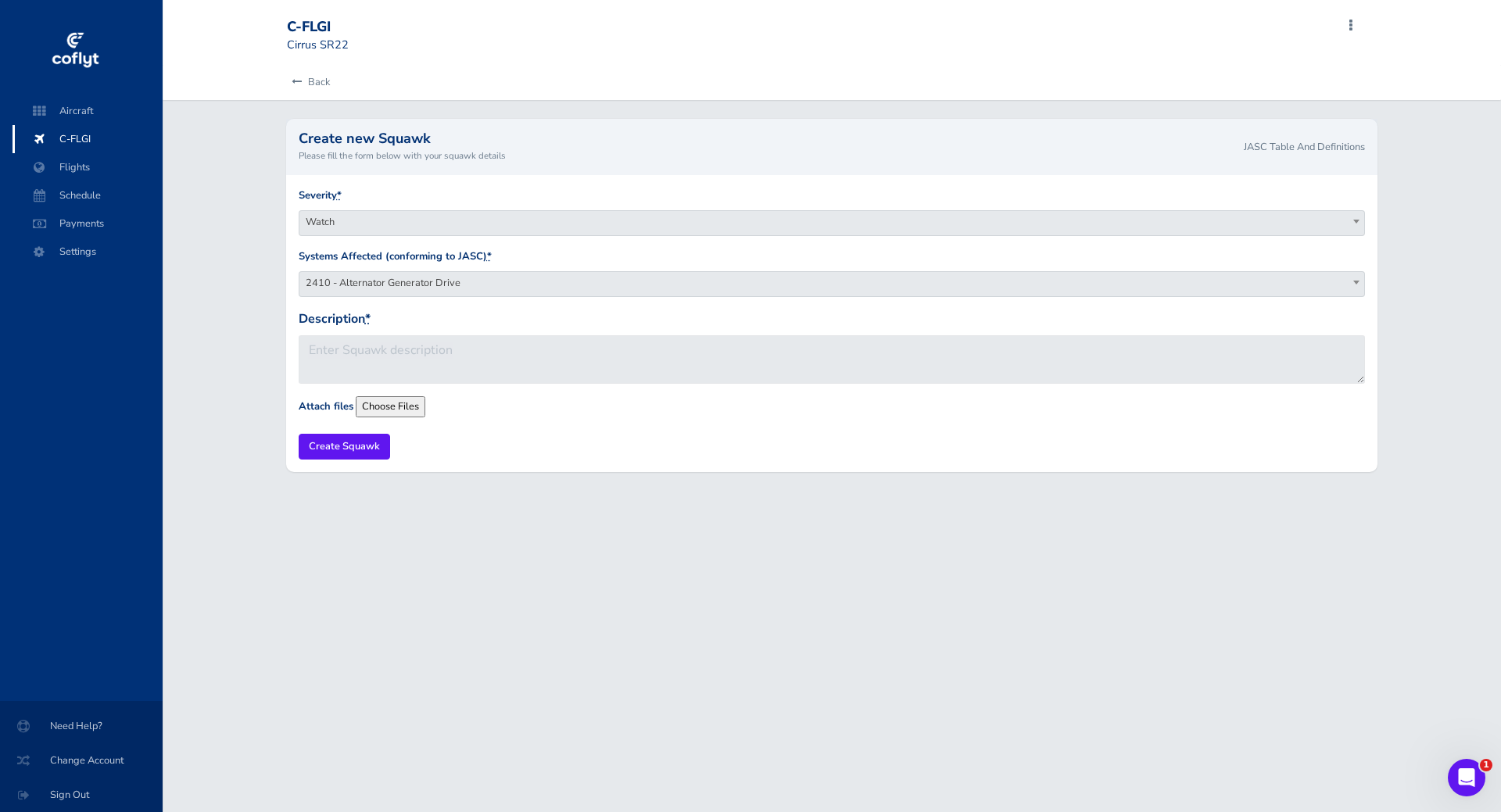
click at [451, 292] on span "2410 - Alternator Generator Drive" at bounding box center [832, 282] width 1066 height 22
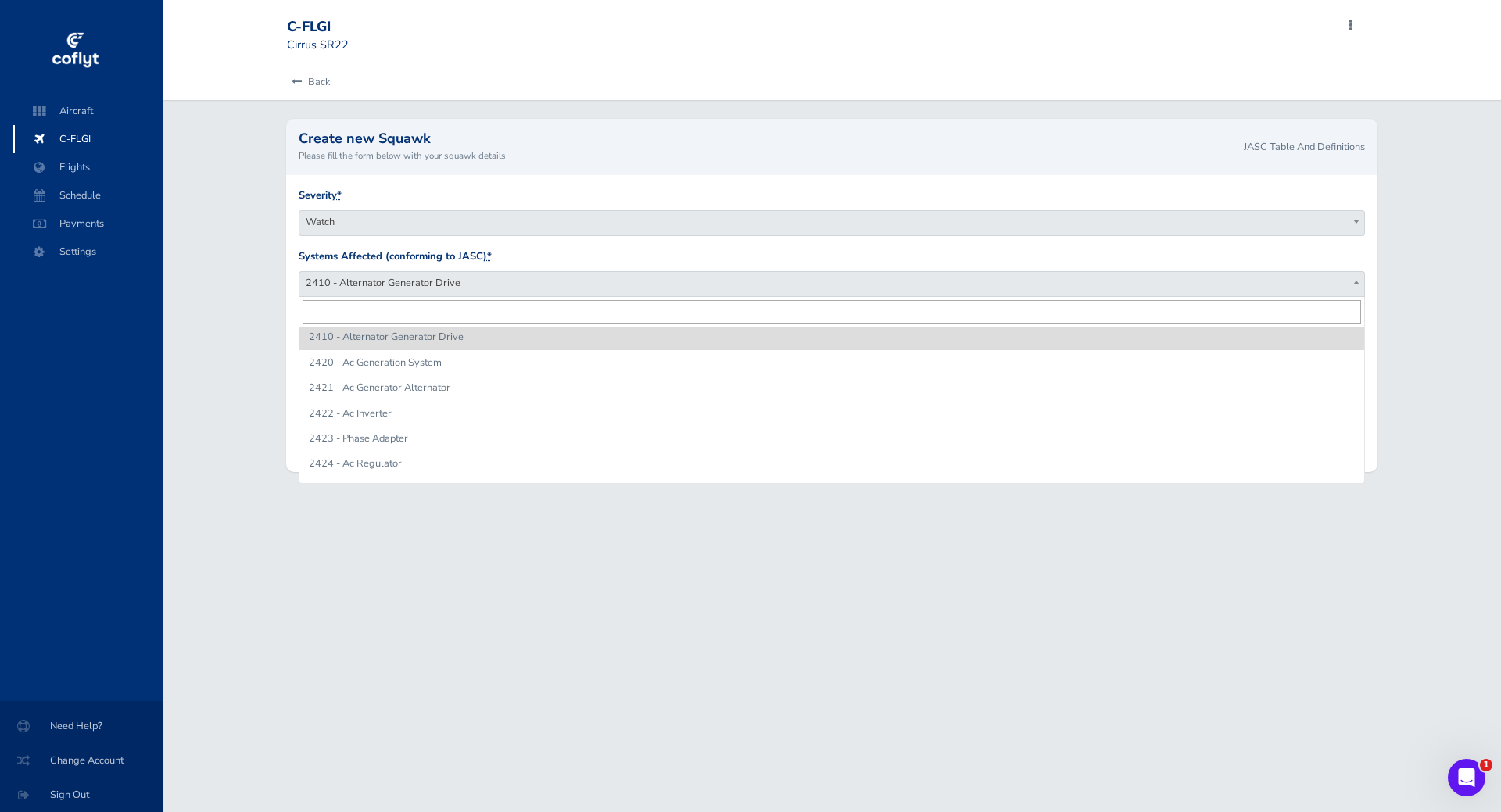
scroll to position [1609, 0]
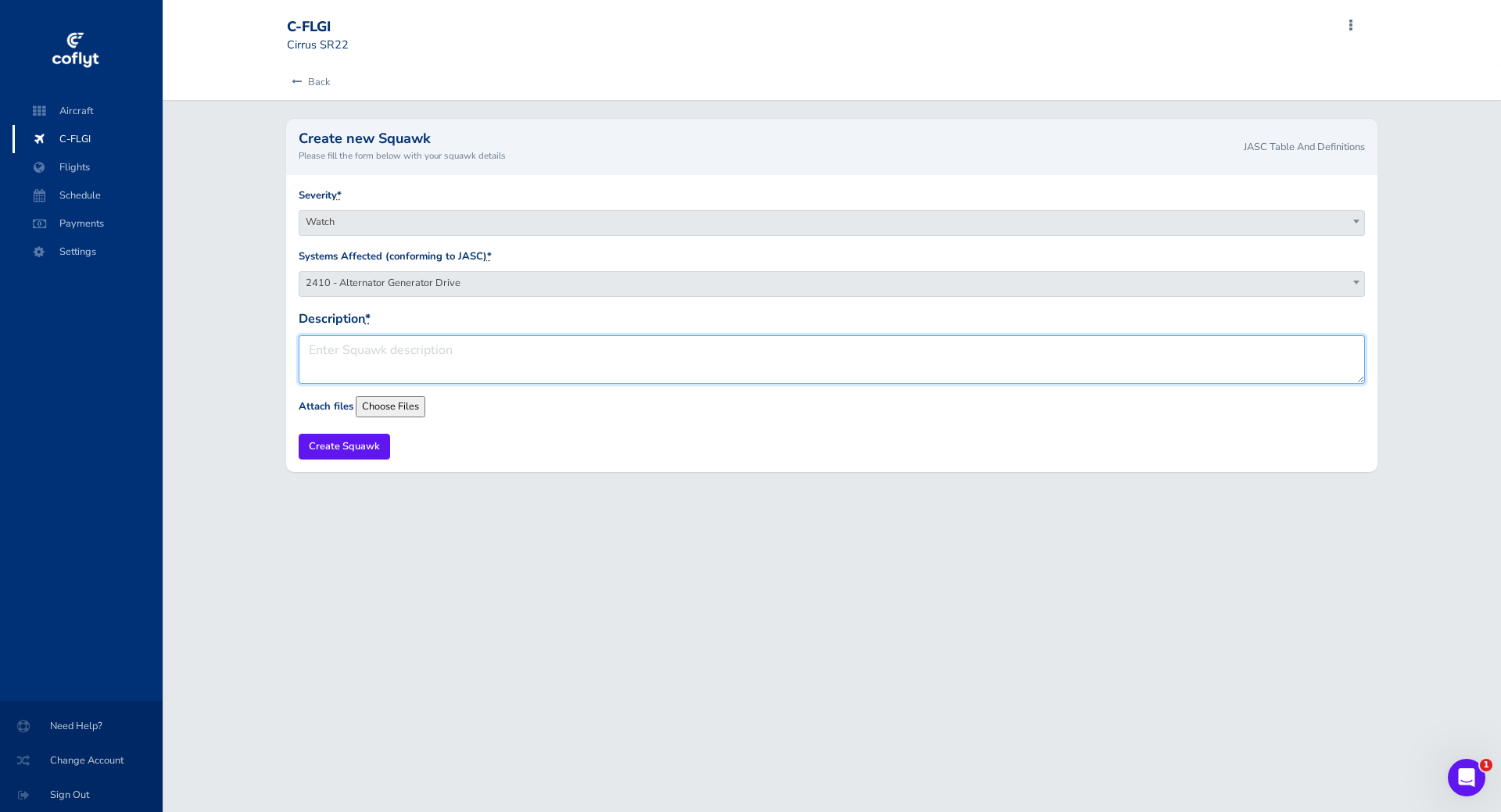
click at [525, 361] on textarea "Description *" at bounding box center [832, 360] width 1067 height 49
click at [385, 364] on textarea "Description *" at bounding box center [832, 360] width 1067 height 49
type textarea "During cruise, on Engine page only, Alt 1 was highlighted yellow and indicating…"
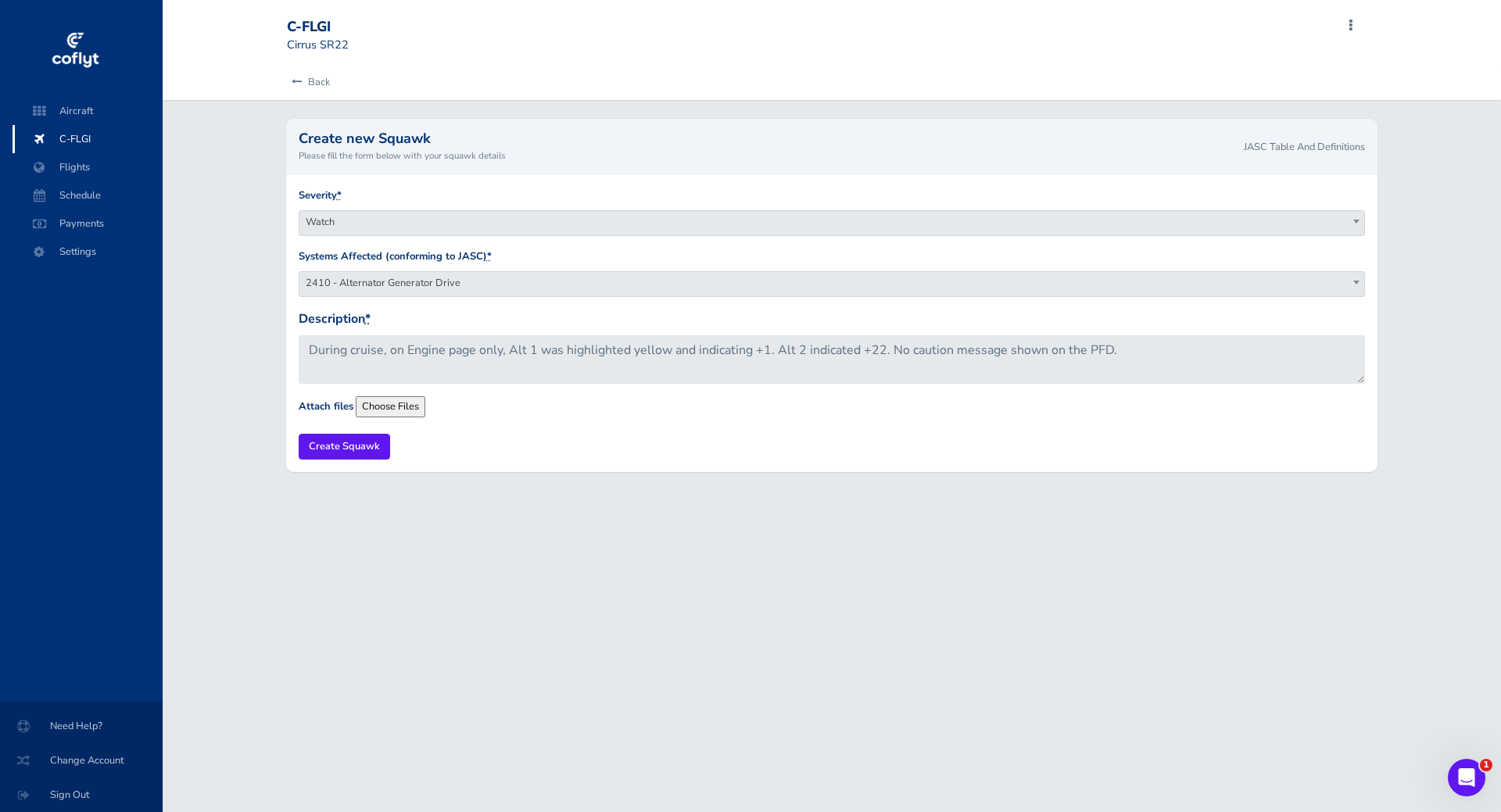
click at [407, 409] on input "Attach files" at bounding box center [461, 406] width 212 height 21
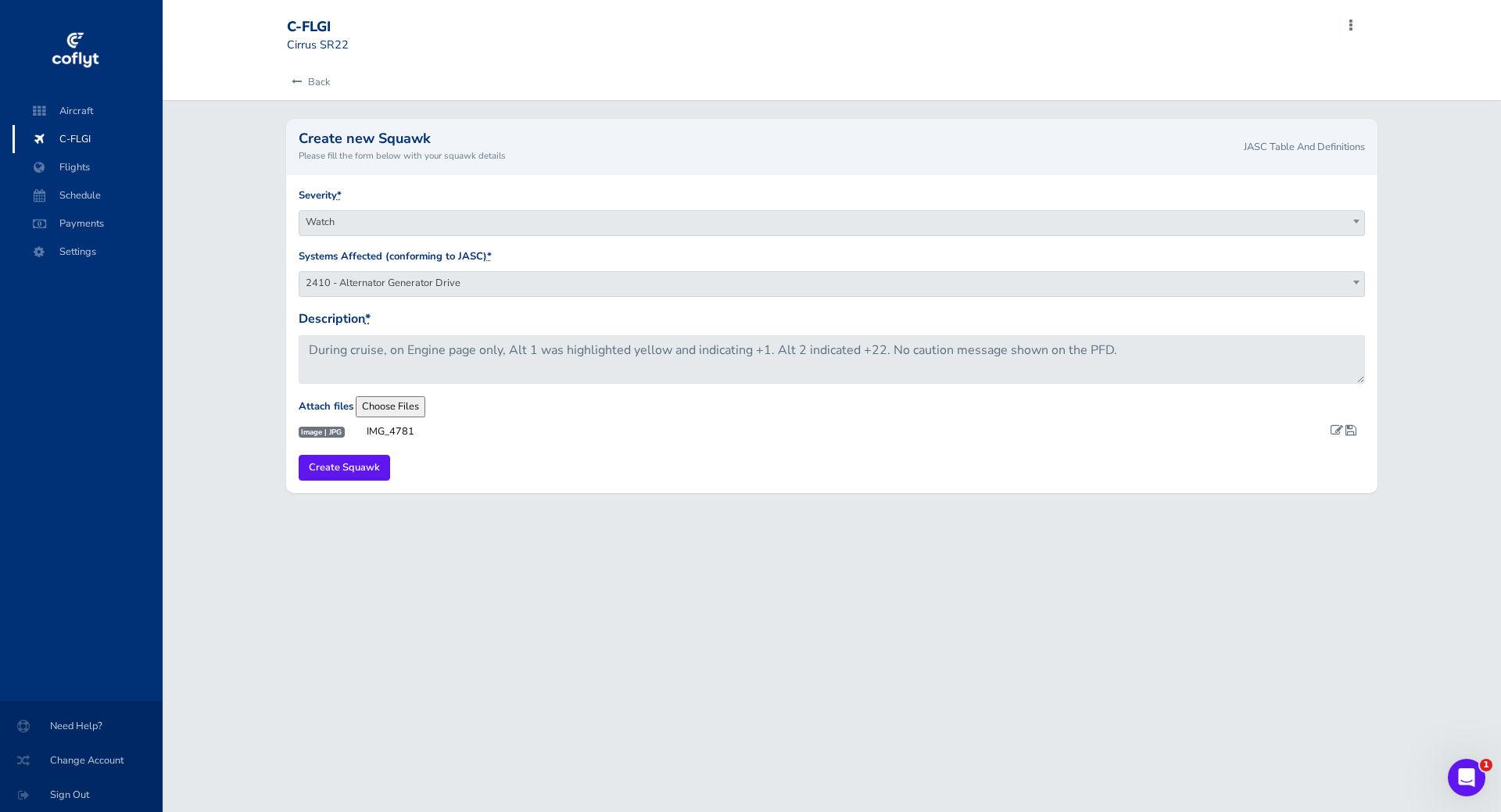
click at [391, 405] on input "Attach files" at bounding box center [461, 406] width 212 height 21
click at [381, 414] on input "Attach files" at bounding box center [461, 406] width 212 height 21
type input "C:\fakepath\IMG_4781.JPG"
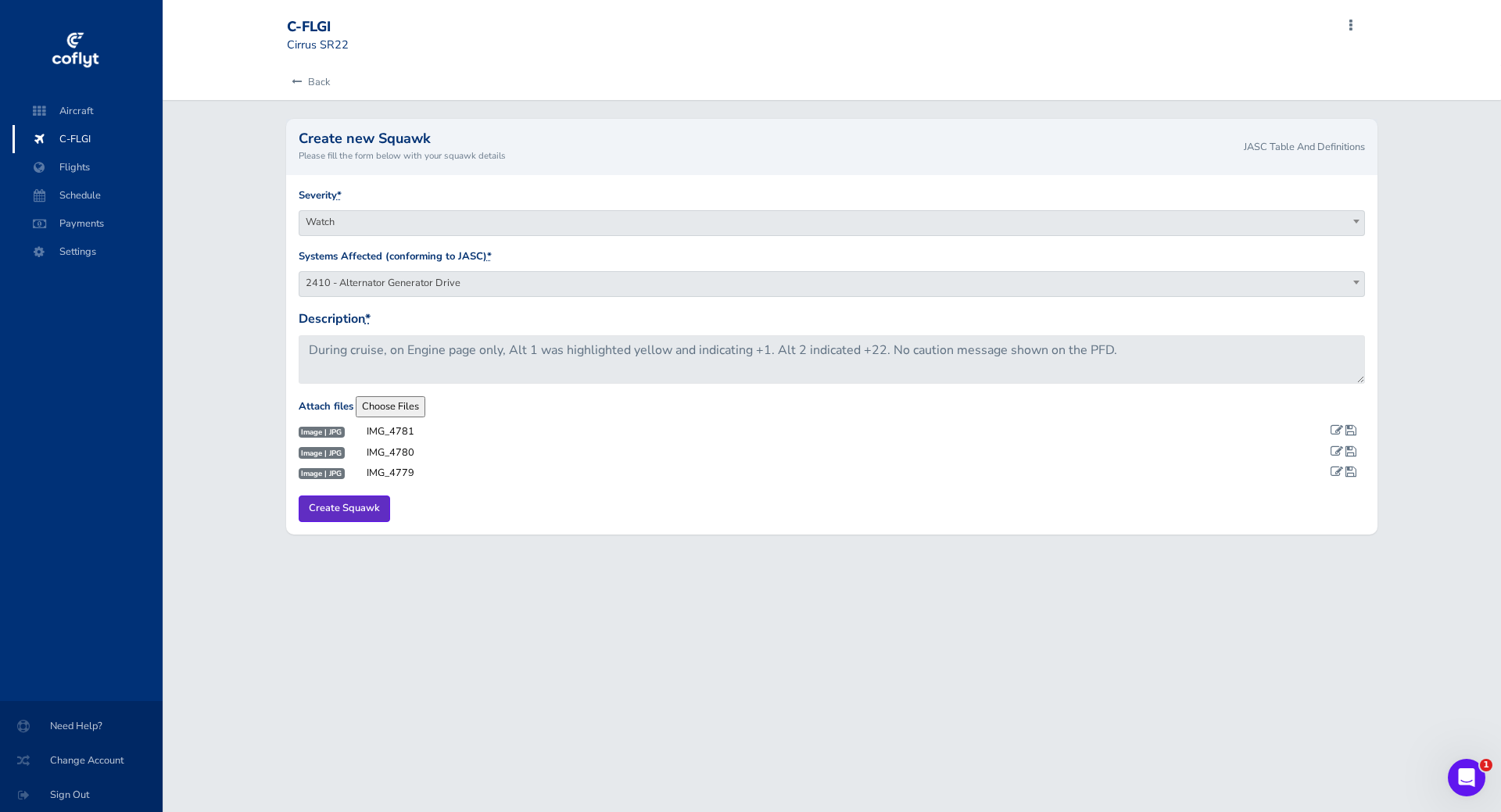
click at [344, 504] on input "Create Squawk" at bounding box center [344, 508] width 92 height 26
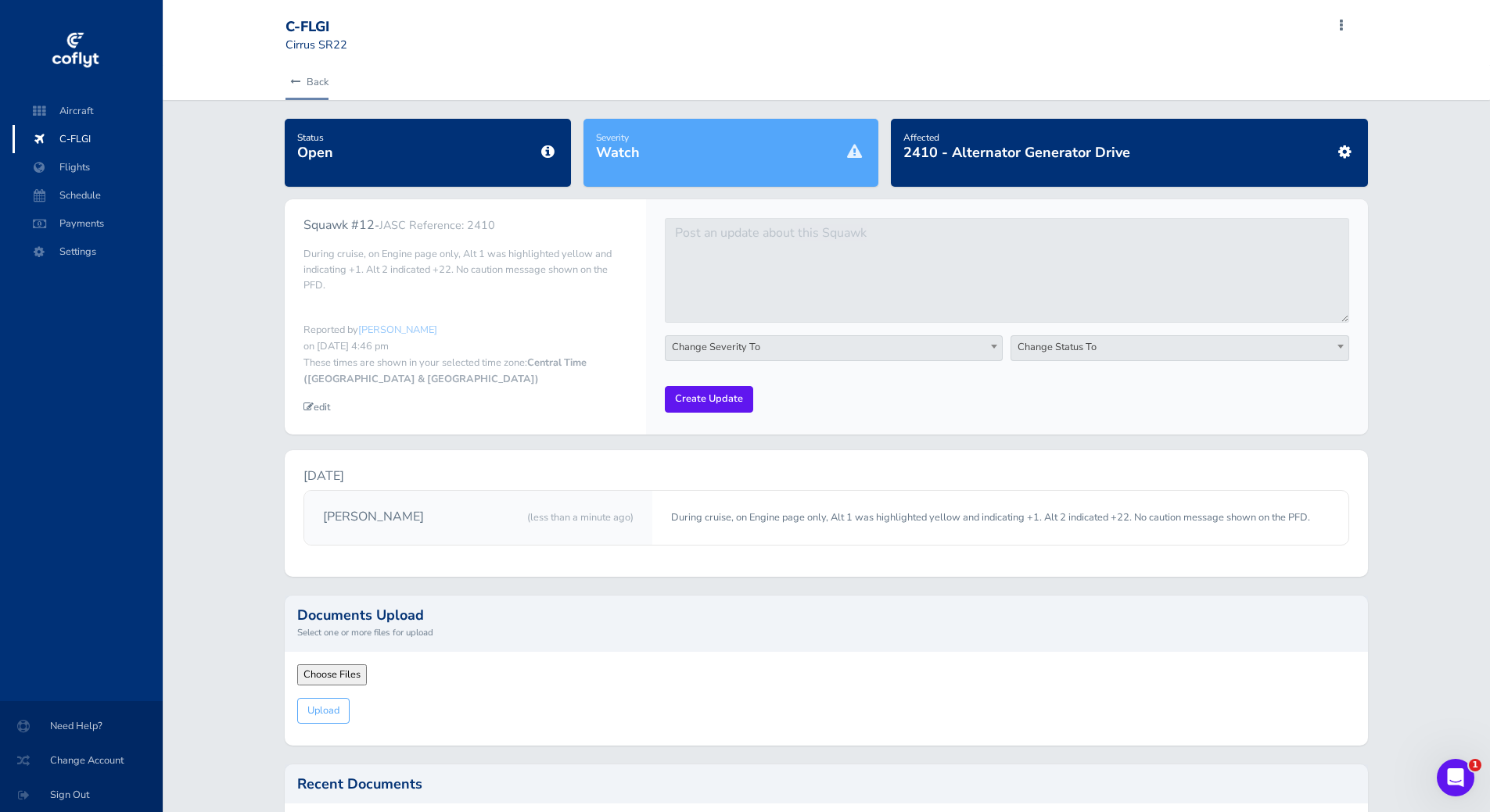
click at [302, 71] on link "Back" at bounding box center [307, 82] width 43 height 34
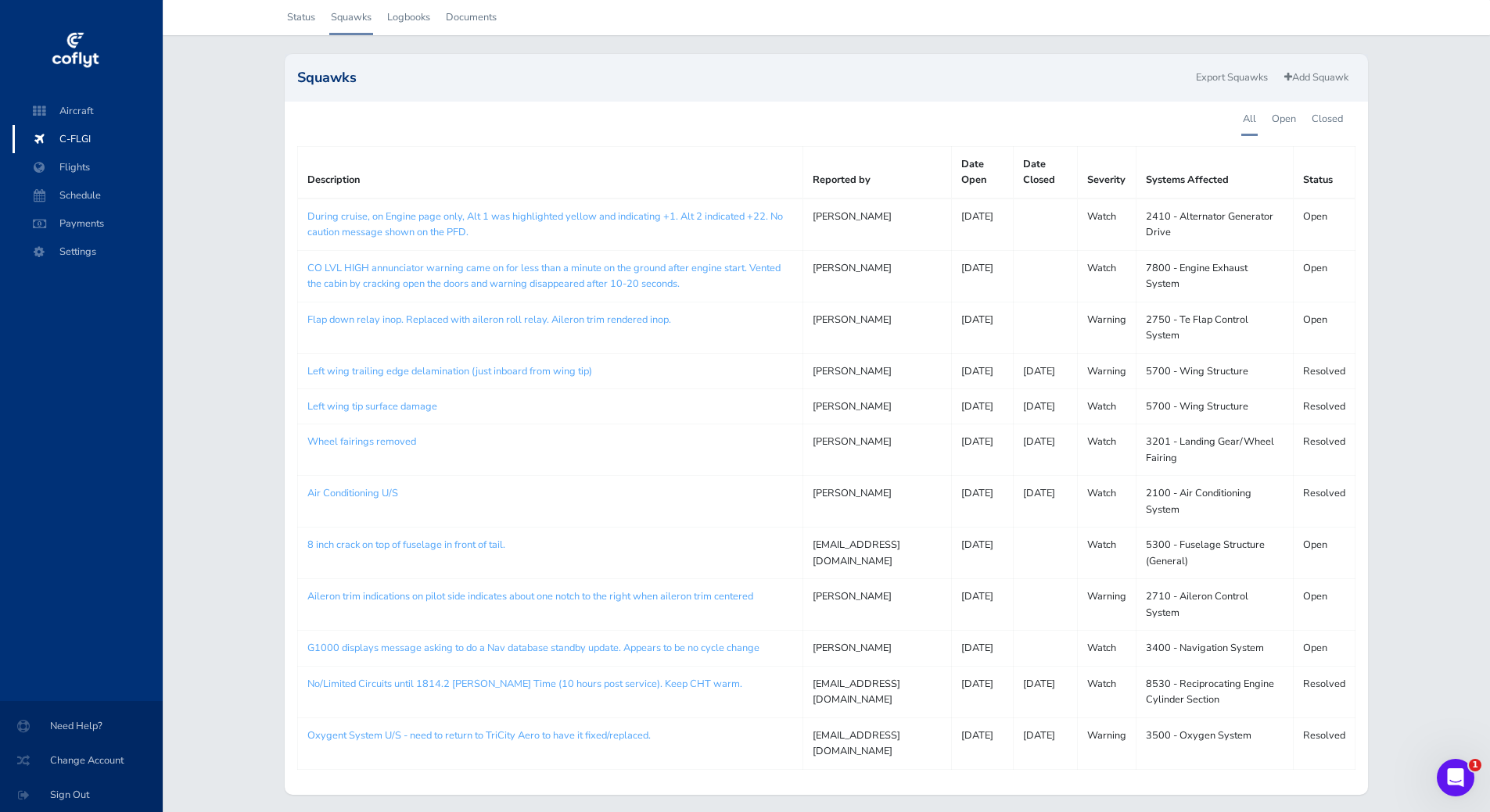
scroll to position [169, 0]
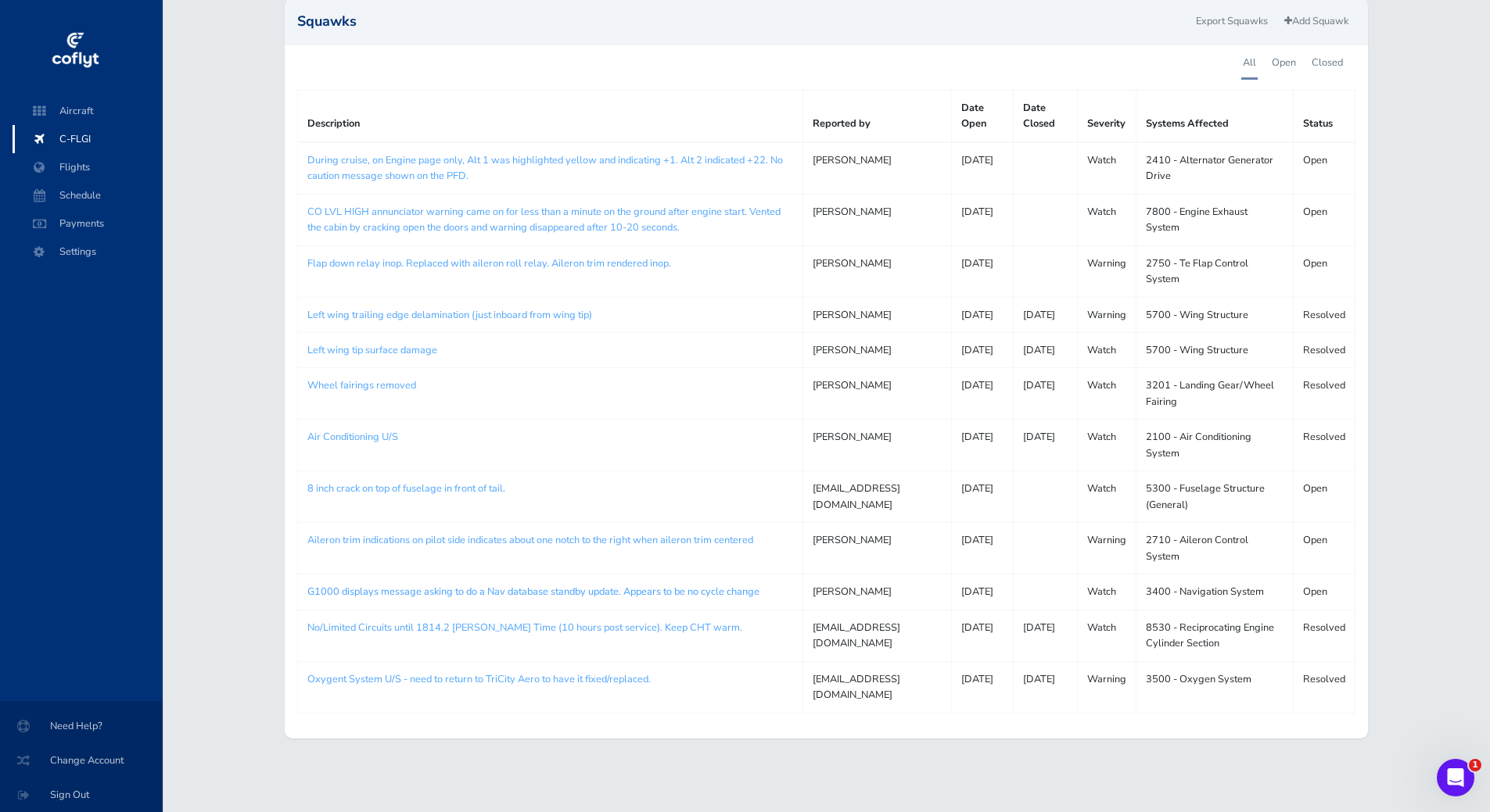
click at [591, 584] on link "G1000 displays message asking to do a Nav database standby update. Appears to b…" at bounding box center [534, 592] width 452 height 14
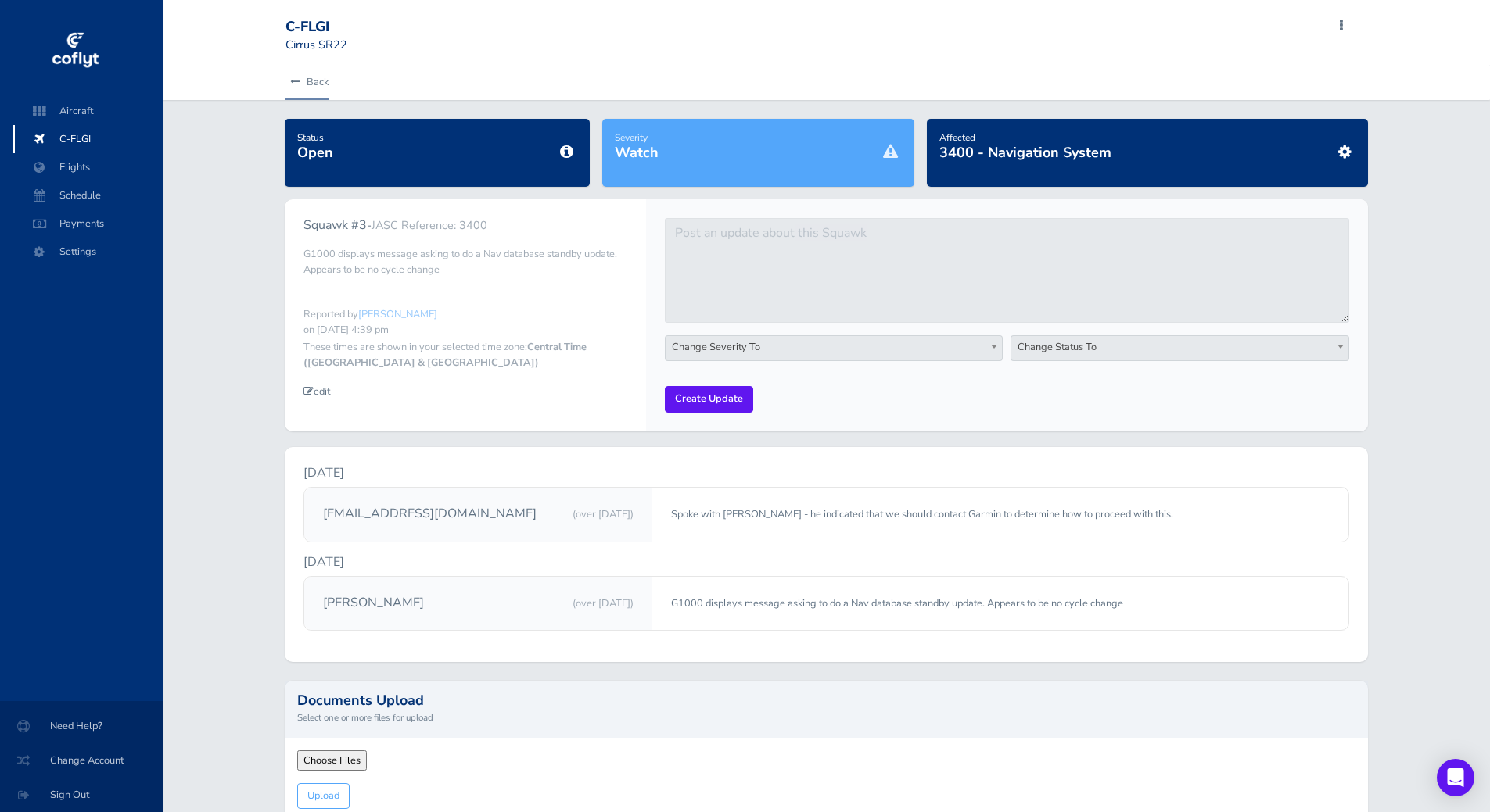
click at [325, 81] on link "Back" at bounding box center [307, 82] width 43 height 34
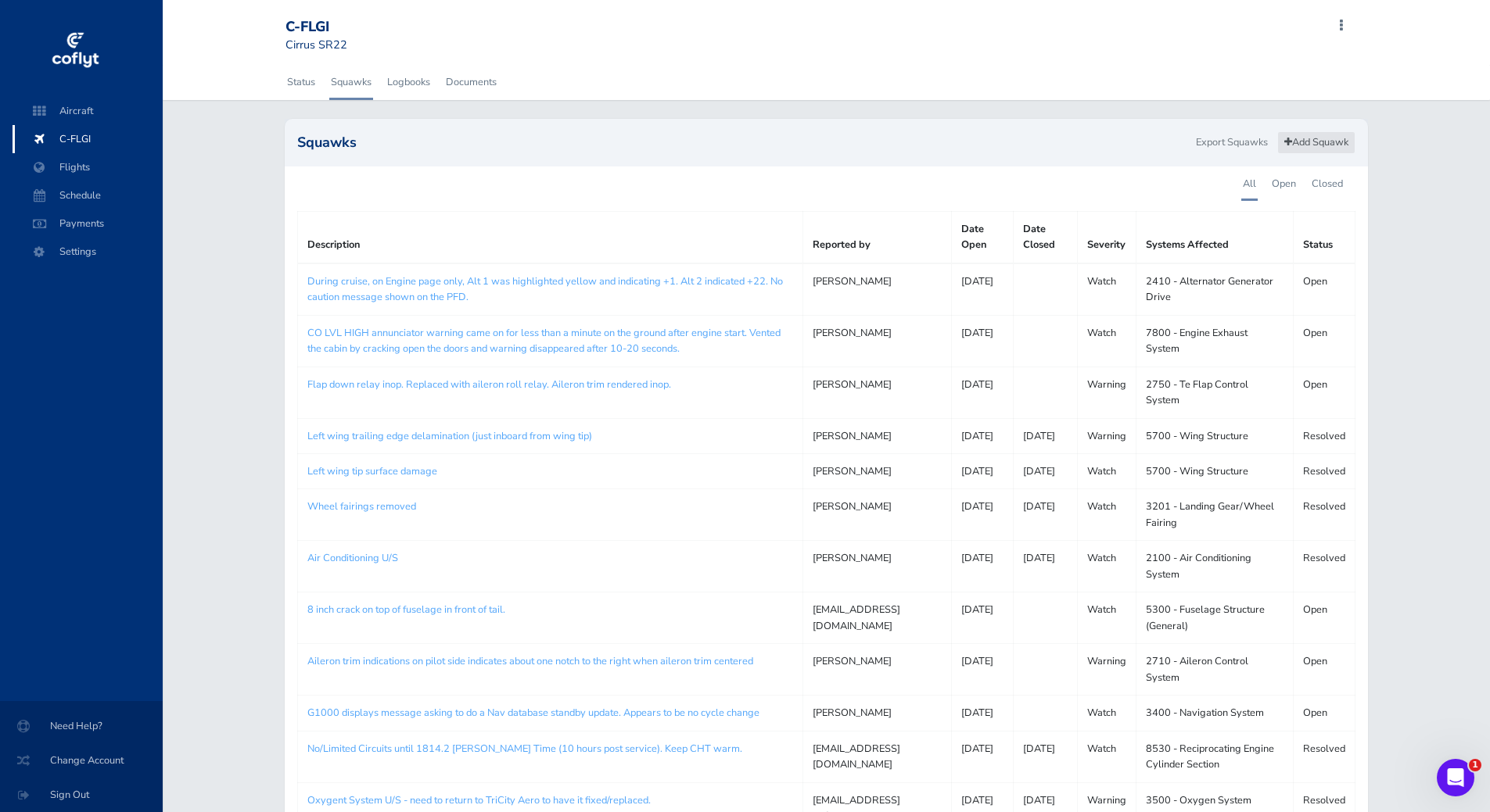
click at [1319, 144] on link "Add Squawk" at bounding box center [1315, 142] width 78 height 22
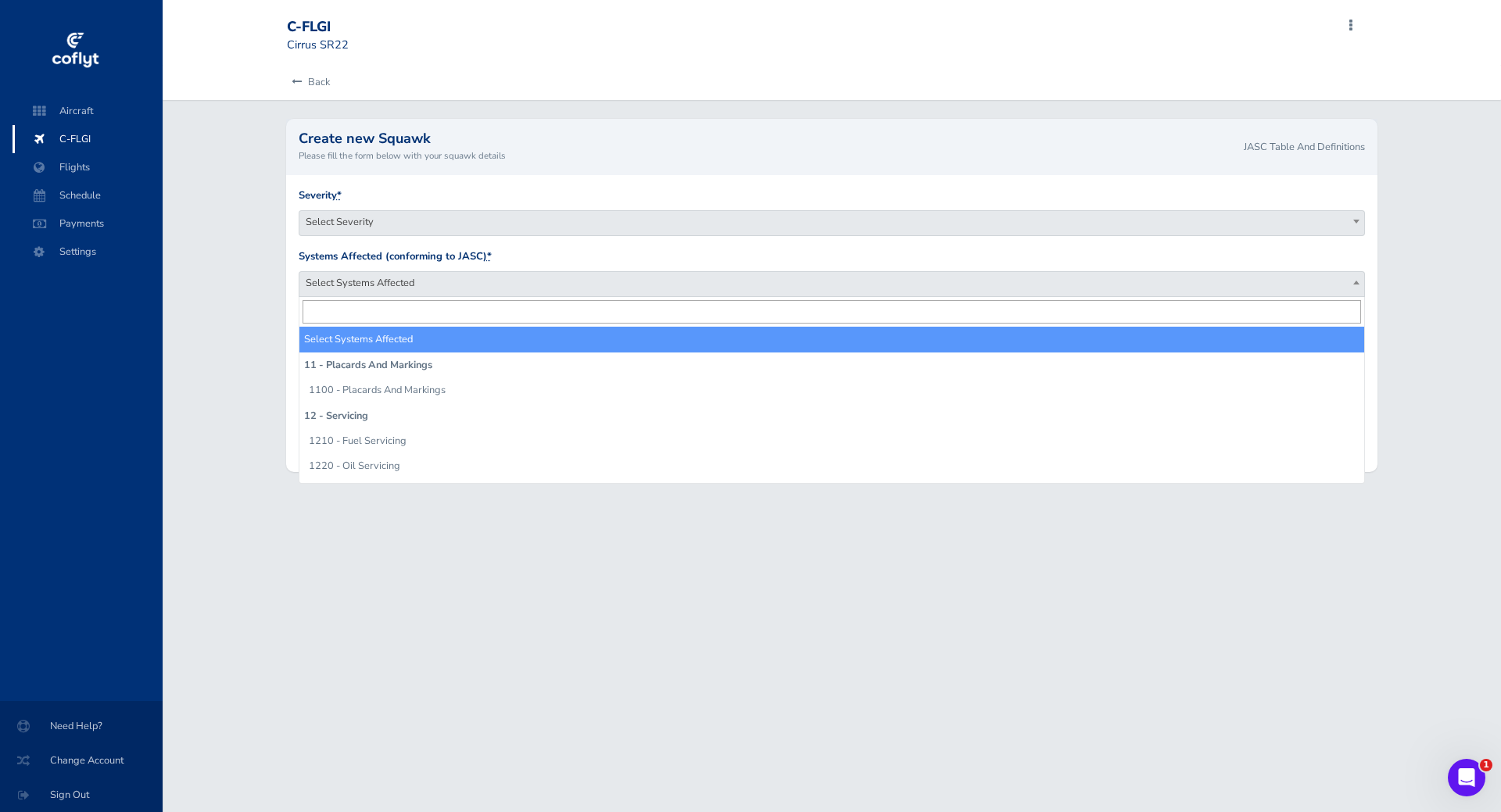
click at [442, 281] on span "Select Systems Affected" at bounding box center [832, 282] width 1066 height 22
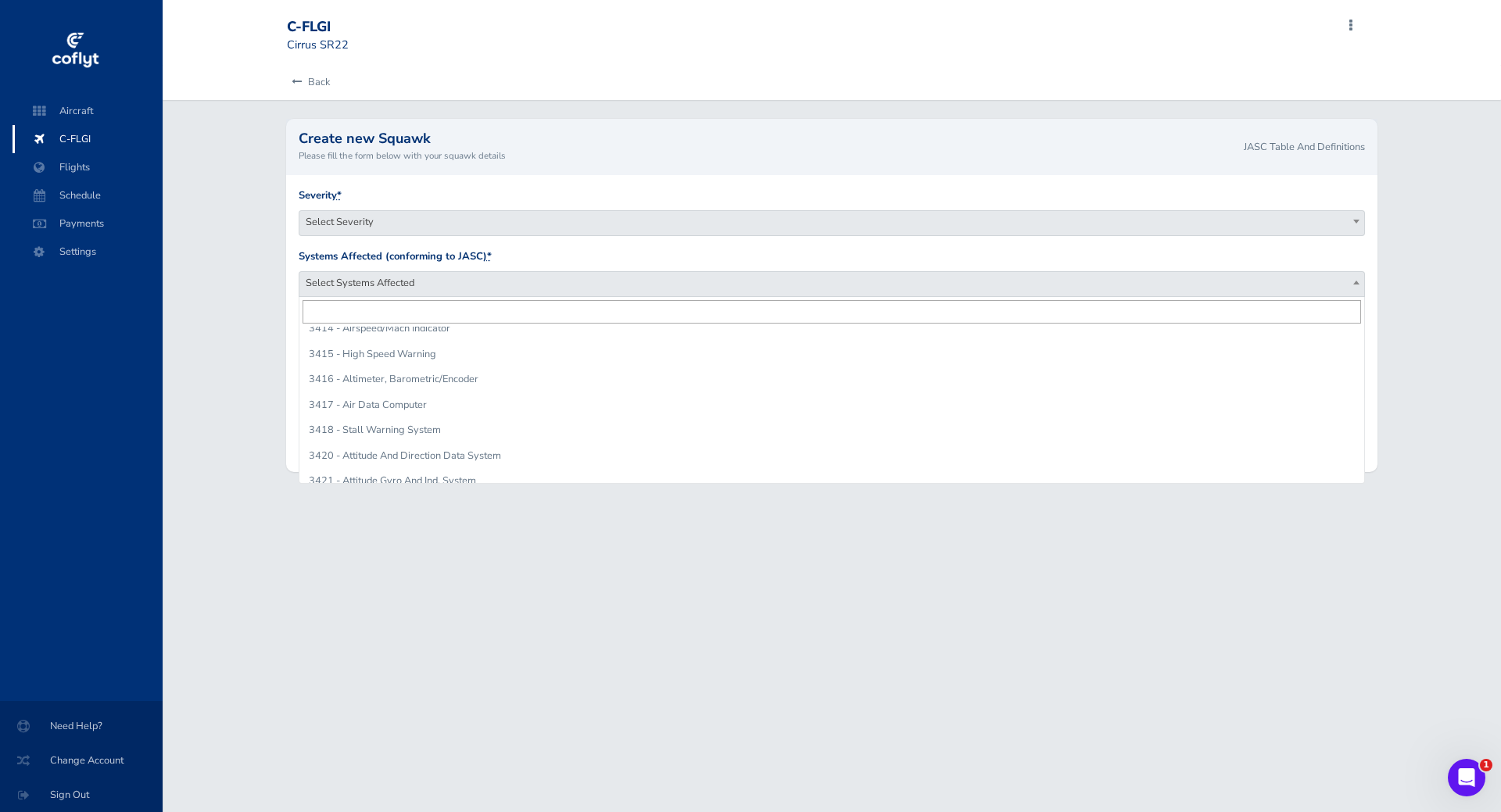
scroll to position [5978, 0]
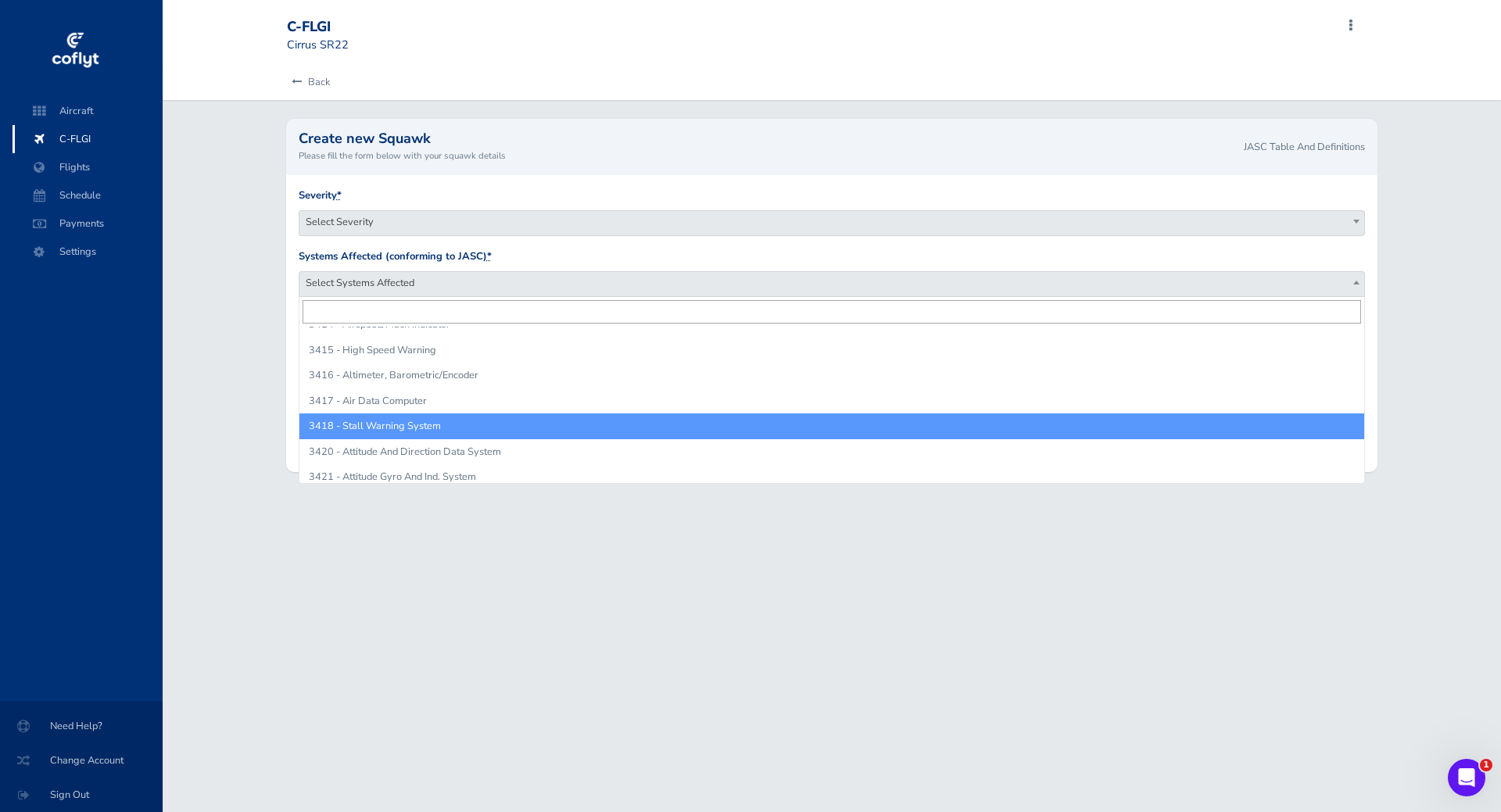
select select "3418 - Stall Warning System"
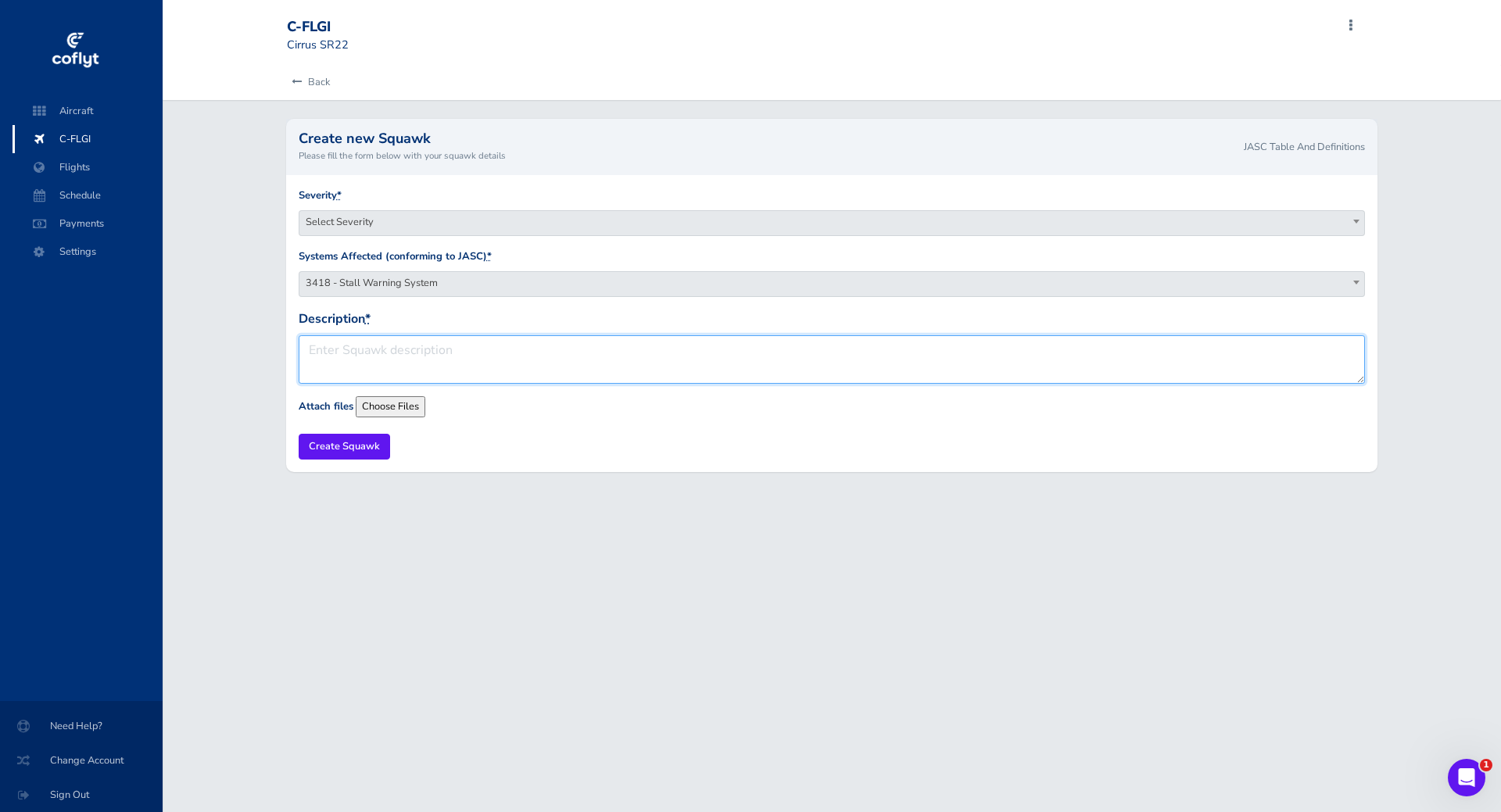
click at [451, 351] on textarea "Description *" at bounding box center [832, 360] width 1067 height 49
type textarea "During walkaround, stall heat appeared weak to the touch. During runup, ANTI IC…"
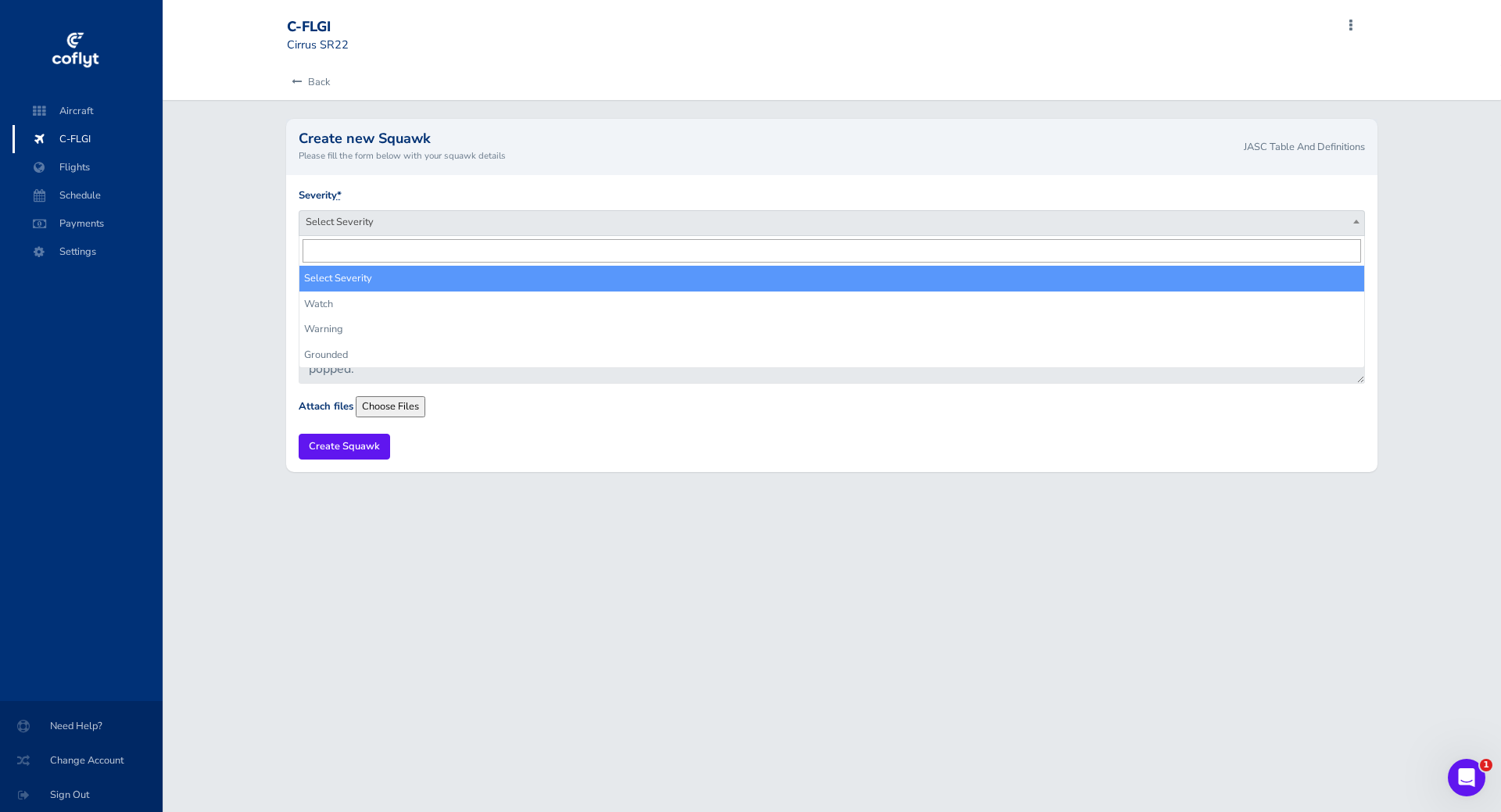
click at [509, 224] on span "Select Severity" at bounding box center [832, 222] width 1066 height 22
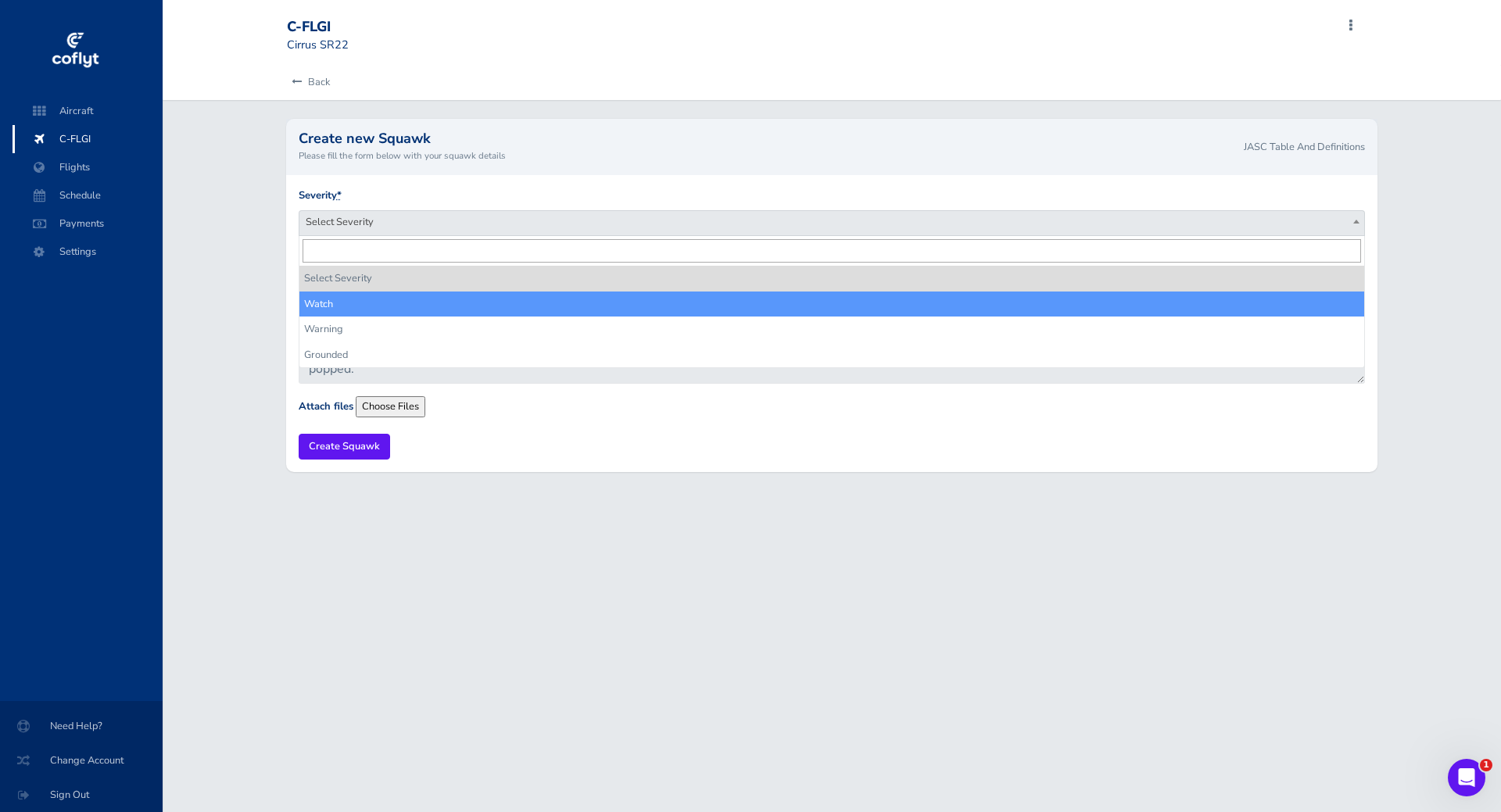
select select "watch"
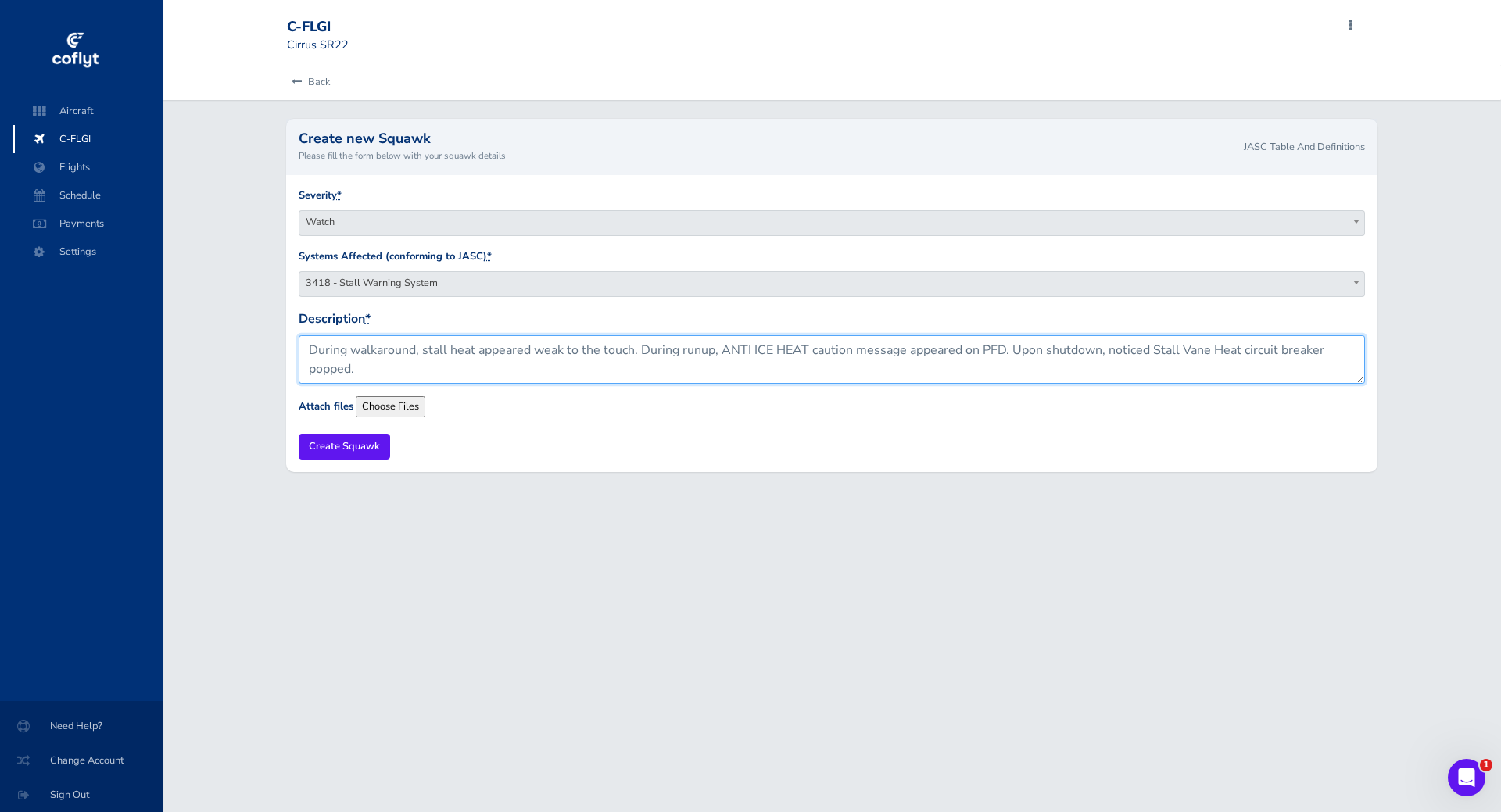
click at [382, 370] on textarea "During walkaround, stall heat appeared weak to the touch. During runup, ANTI IC…" at bounding box center [832, 360] width 1067 height 49
type textarea "During walkaround, stall heat appeared weak to the touch. During runup, ANTI IC…"
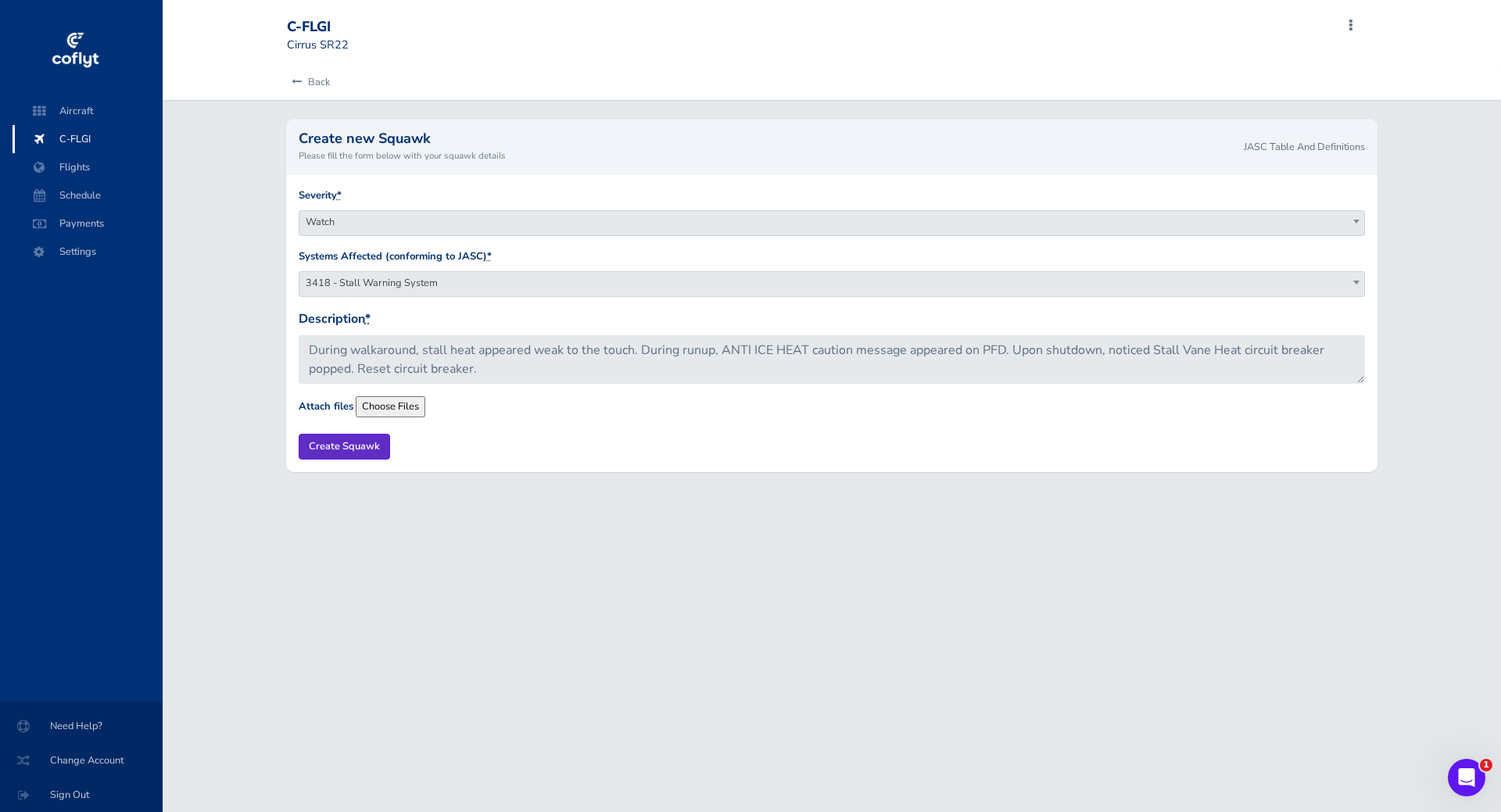
click at [353, 443] on input "Create Squawk" at bounding box center [344, 446] width 92 height 26
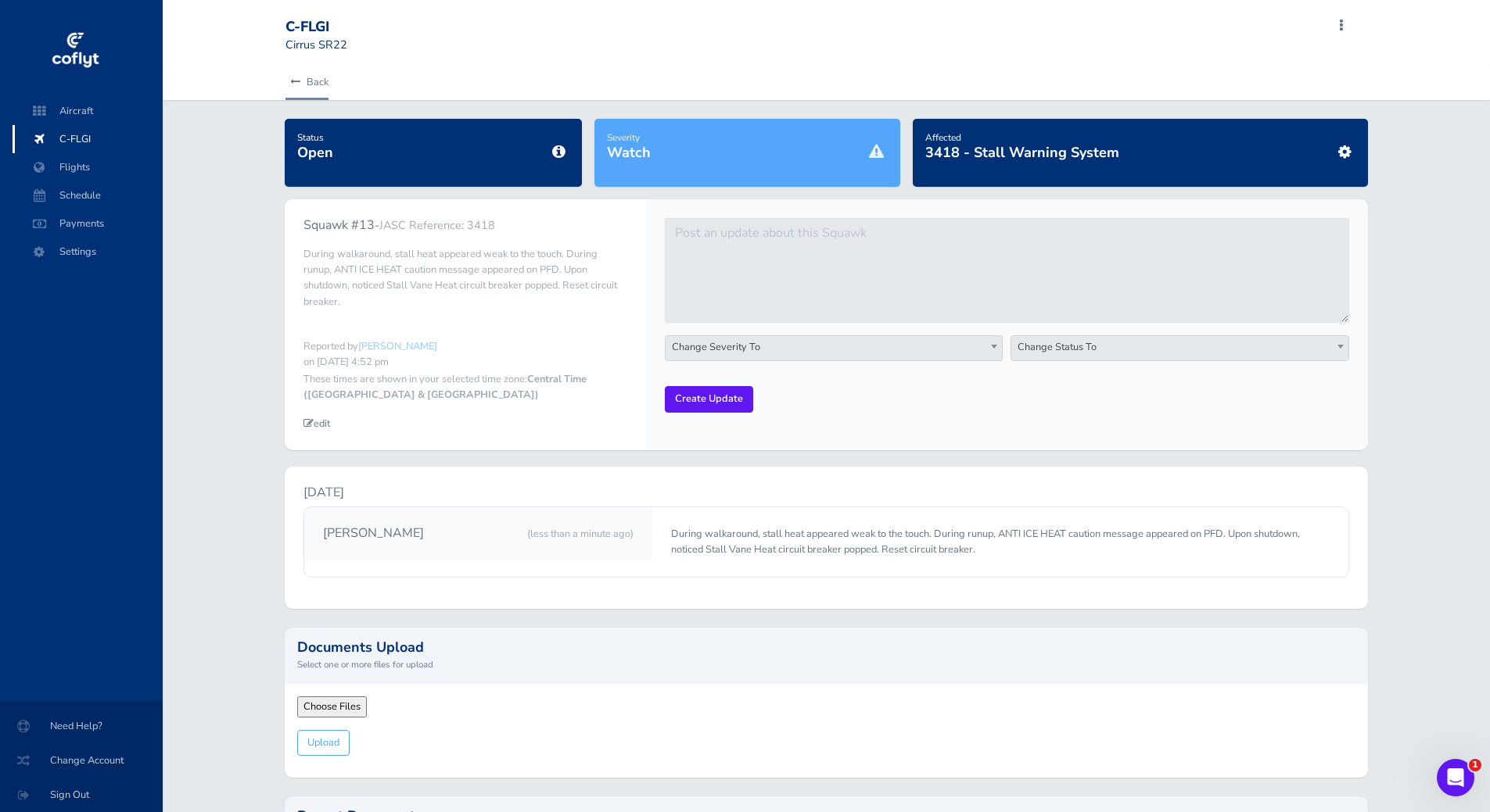
click at [306, 84] on link "Back" at bounding box center [307, 82] width 43 height 34
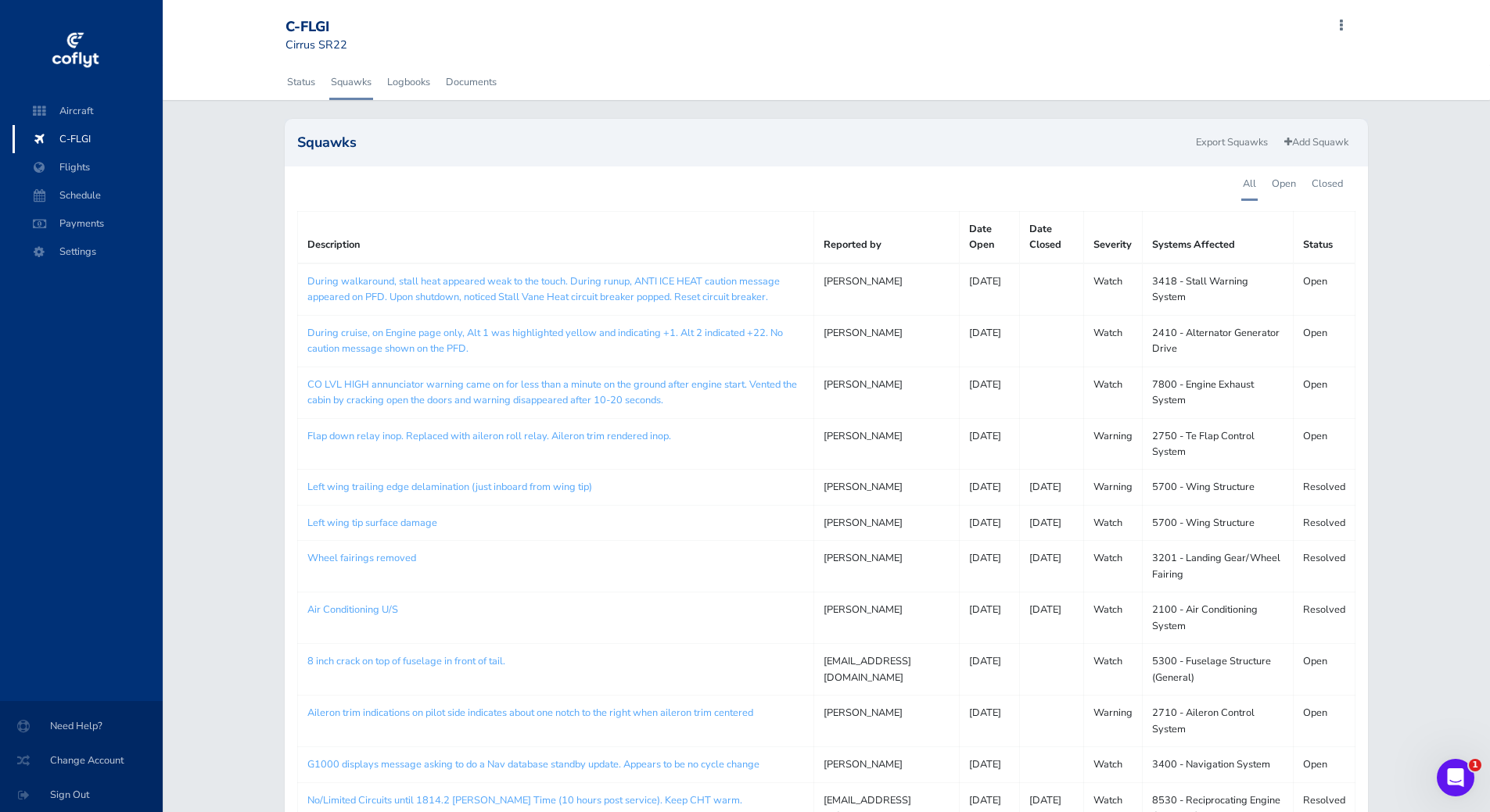
scroll to position [104, 0]
